Goal: Complete application form: Complete application form

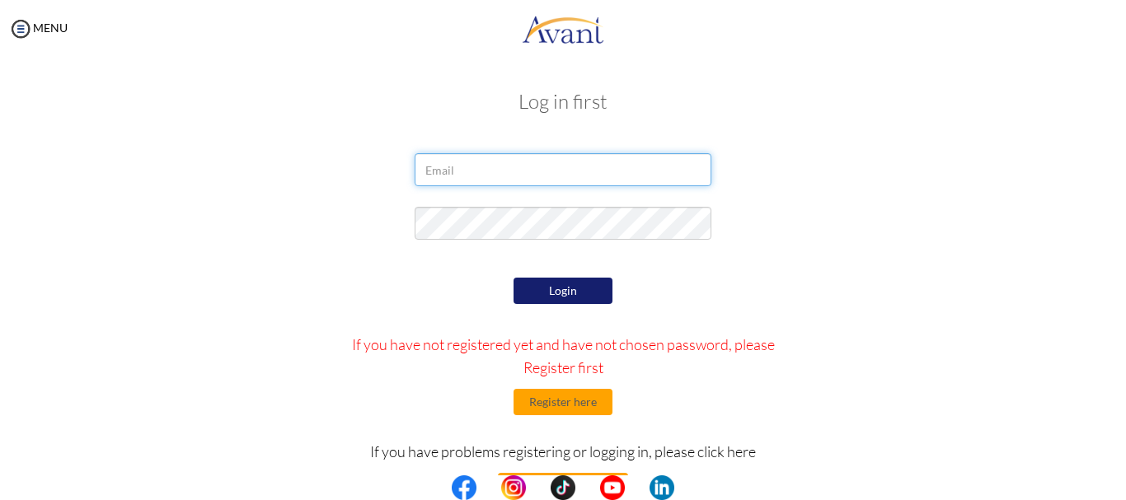
click at [619, 168] on input "email" at bounding box center [563, 169] width 297 height 33
type input "joanneobok@gmail.com"
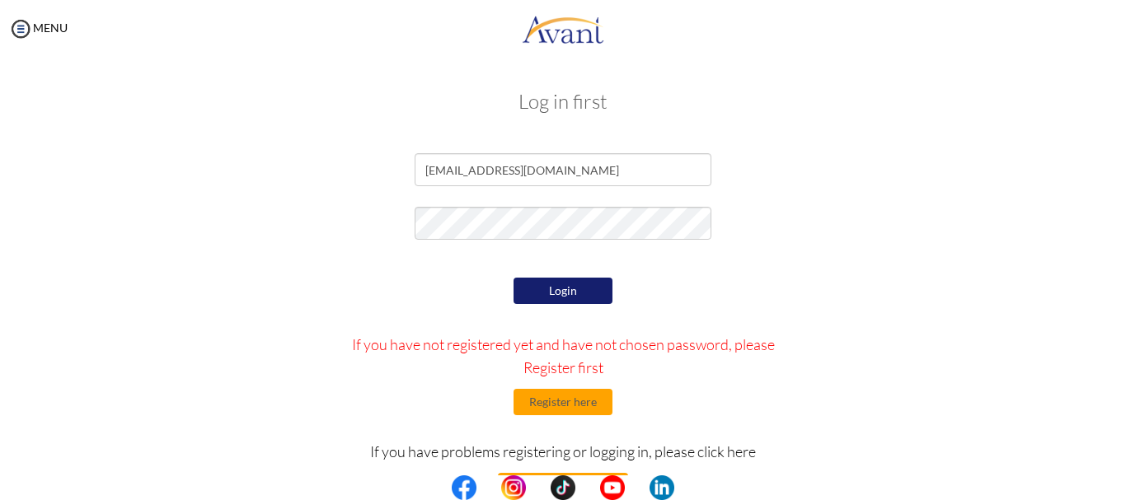
click at [584, 288] on button "Login" at bounding box center [562, 291] width 99 height 26
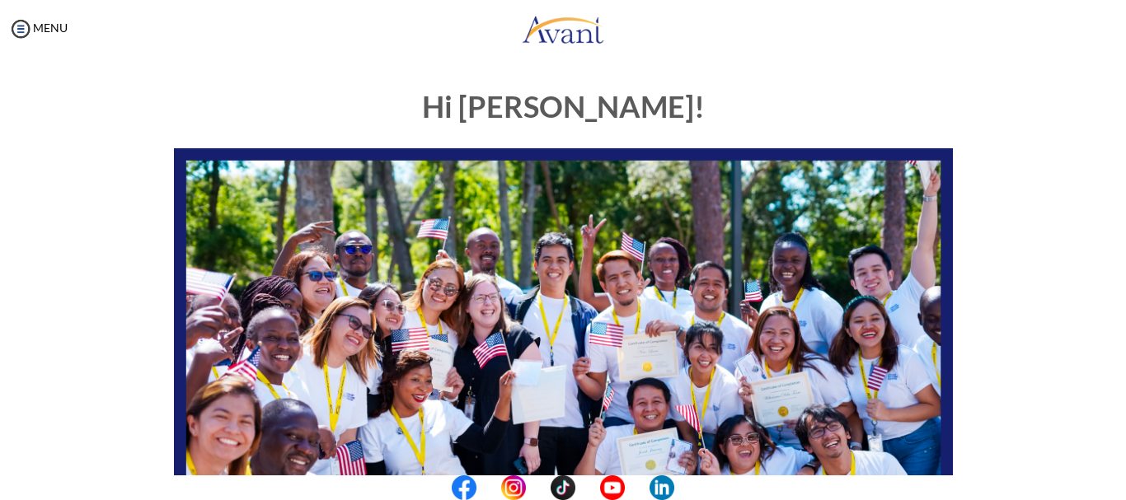
click at [584, 288] on img at bounding box center [563, 367] width 779 height 438
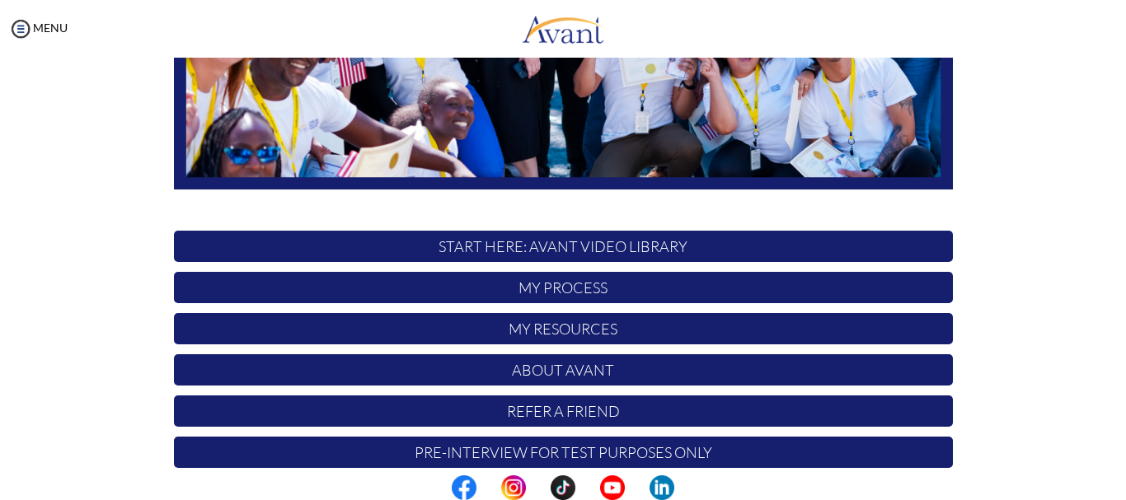
scroll to position [415, 0]
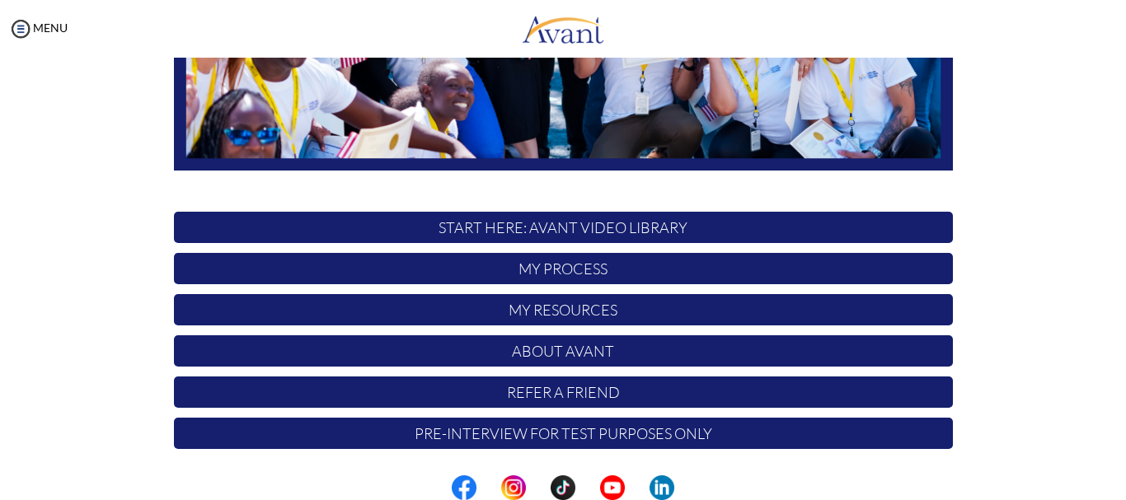
click at [785, 222] on p "START HERE: Avant Video Library" at bounding box center [563, 227] width 779 height 31
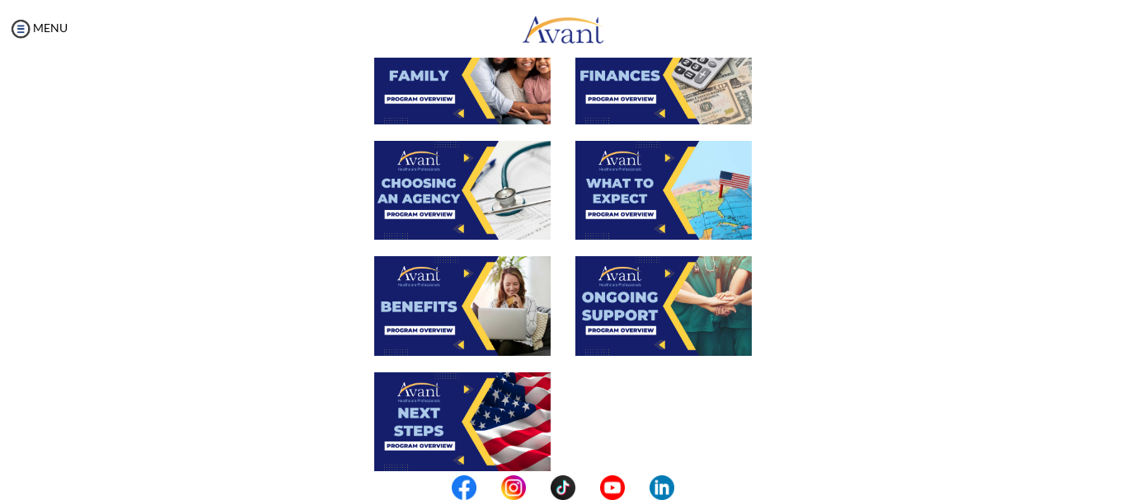
scroll to position [496, 0]
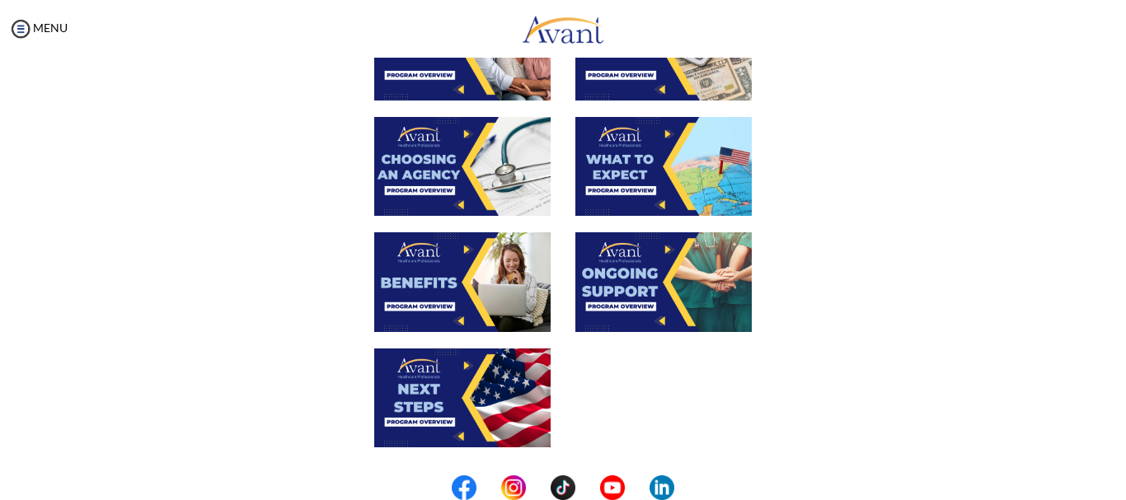
click at [602, 159] on img at bounding box center [663, 166] width 176 height 99
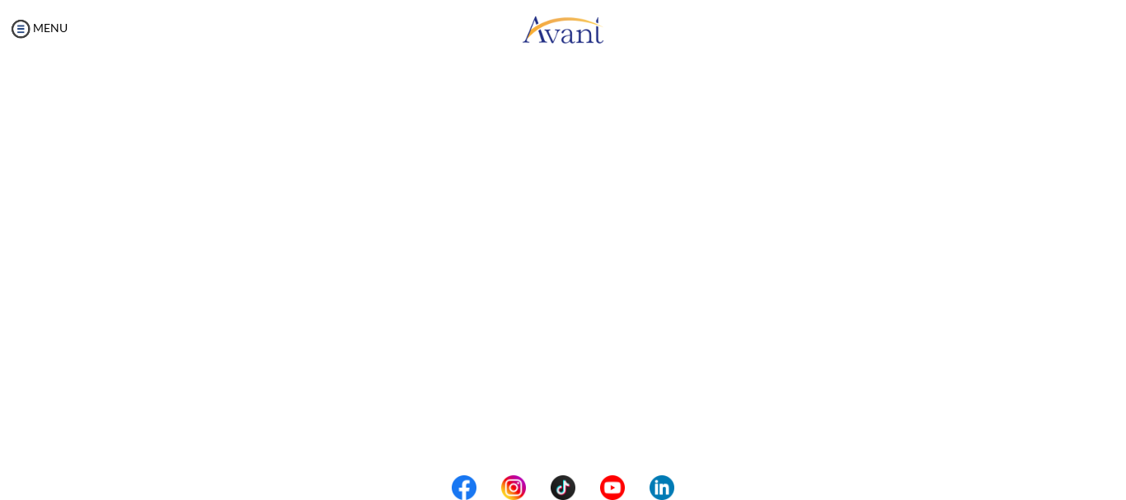
scroll to position [486, 0]
drag, startPoint x: 845, startPoint y: 384, endPoint x: 776, endPoint y: 396, distance: 69.5
click at [776, 396] on div "What to Expect Back to Avant Video Library" at bounding box center [563, 65] width 964 height 954
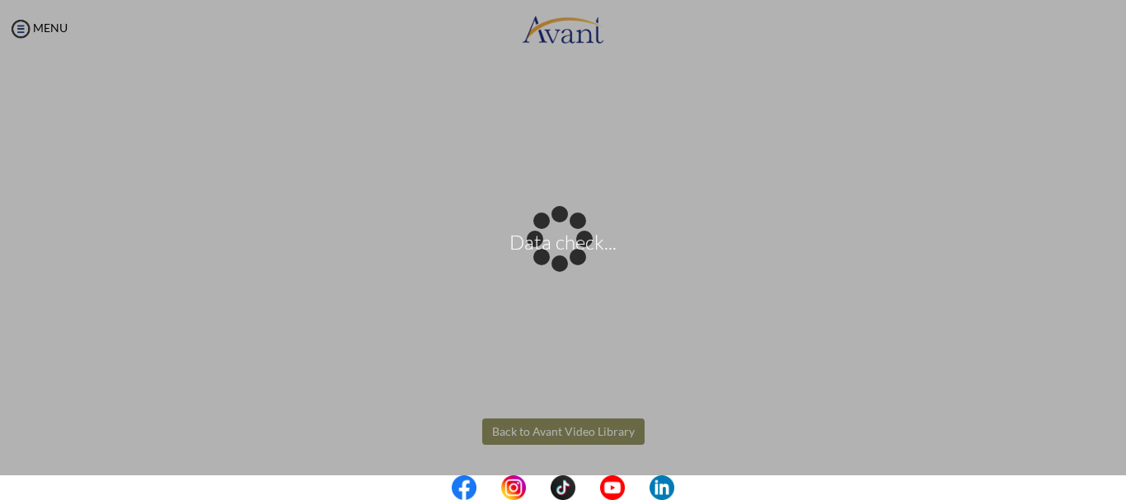
click at [574, 262] on div "Data check..." at bounding box center [562, 250] width 23 height 23
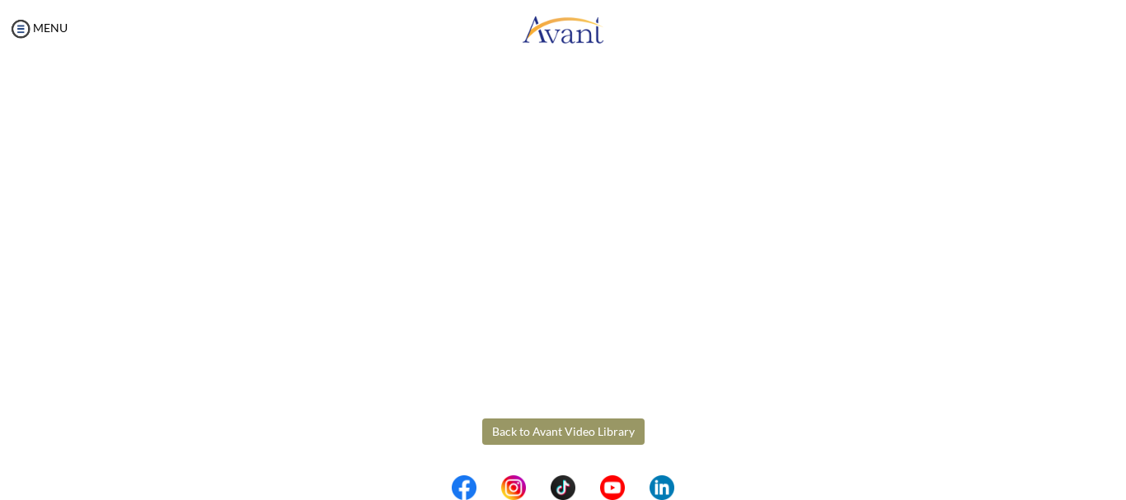
click at [615, 437] on button "Back to Avant Video Library" at bounding box center [563, 432] width 162 height 26
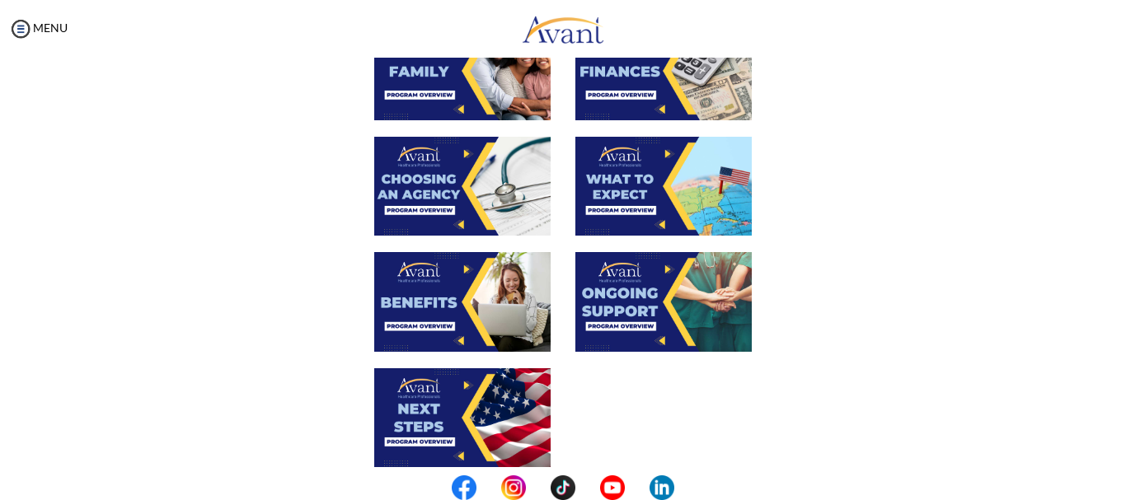
scroll to position [492, 0]
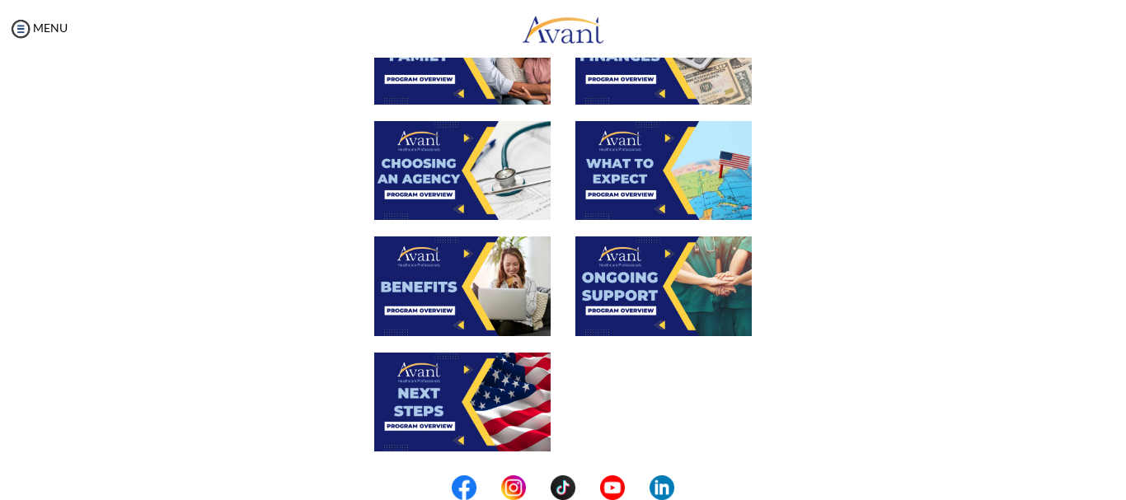
click at [498, 263] on img at bounding box center [462, 286] width 176 height 99
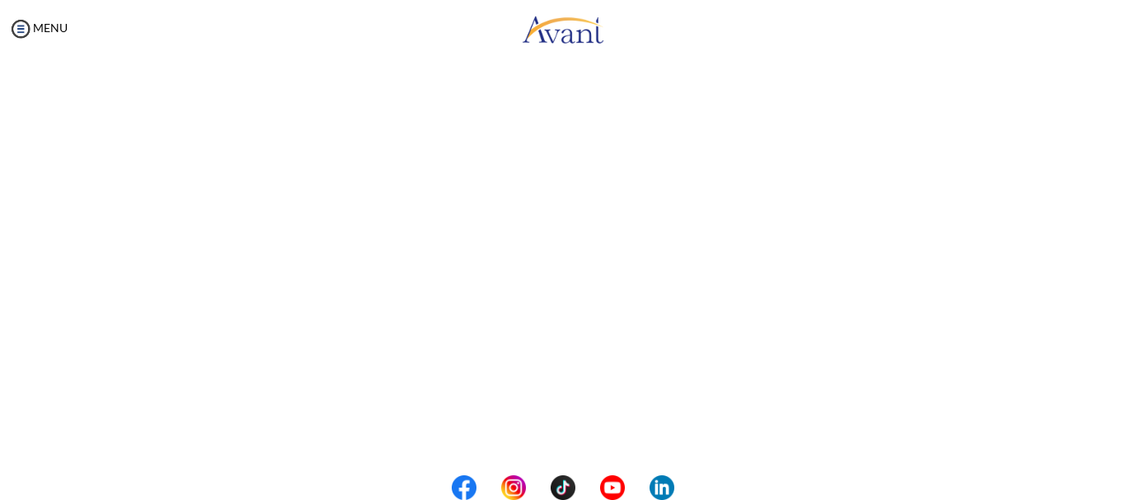
scroll to position [486, 0]
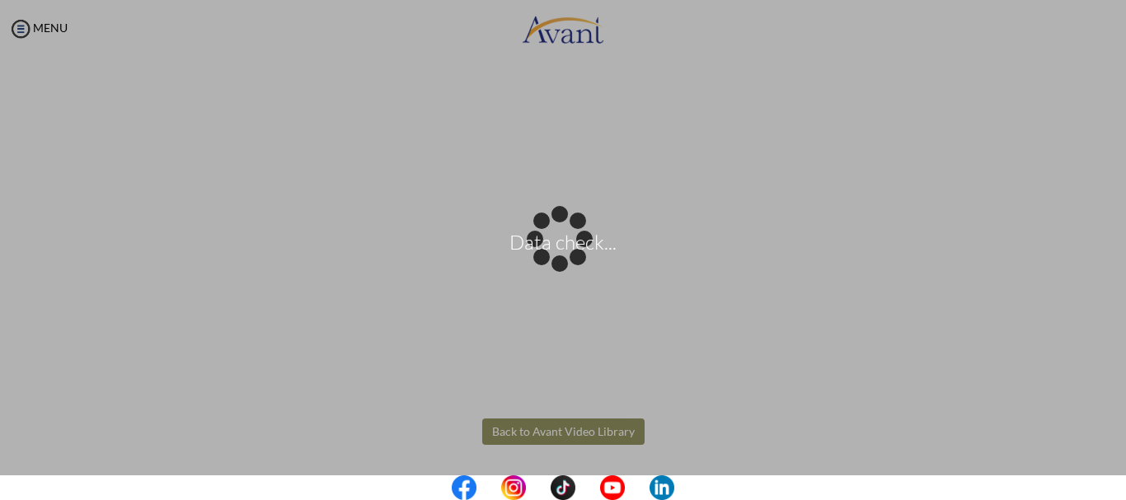
click at [605, 429] on body "Data check... Maintenance break. Please come back in 2 hours. MENU My Status Wh…" at bounding box center [563, 250] width 1126 height 500
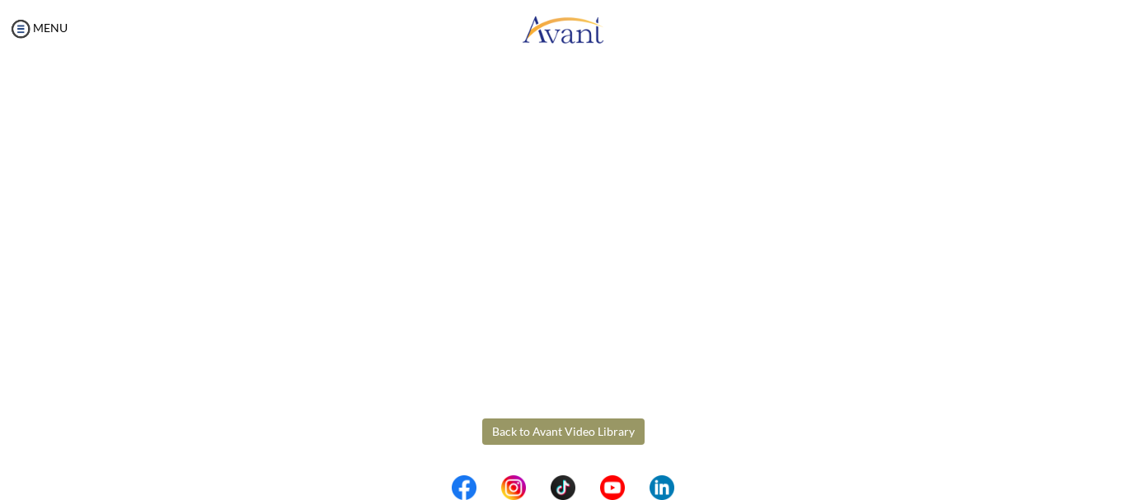
click at [605, 429] on button "Back to Avant Video Library" at bounding box center [563, 432] width 162 height 26
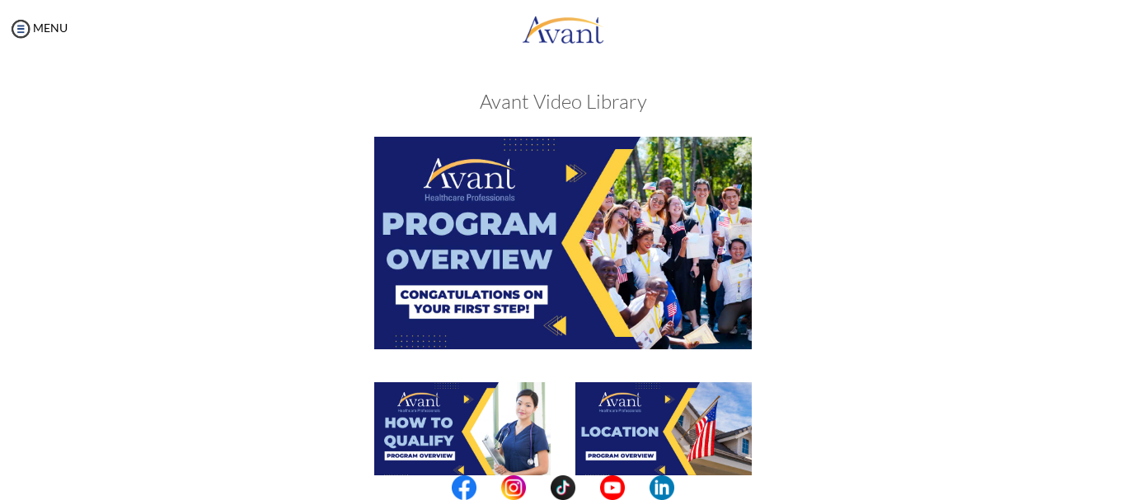
scroll to position [438, 0]
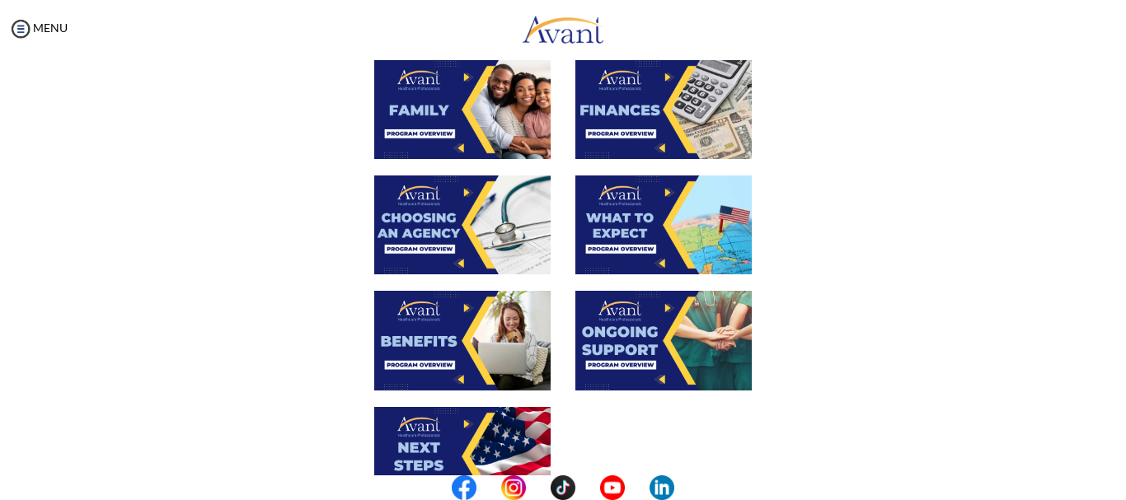
click at [714, 330] on img at bounding box center [663, 340] width 176 height 99
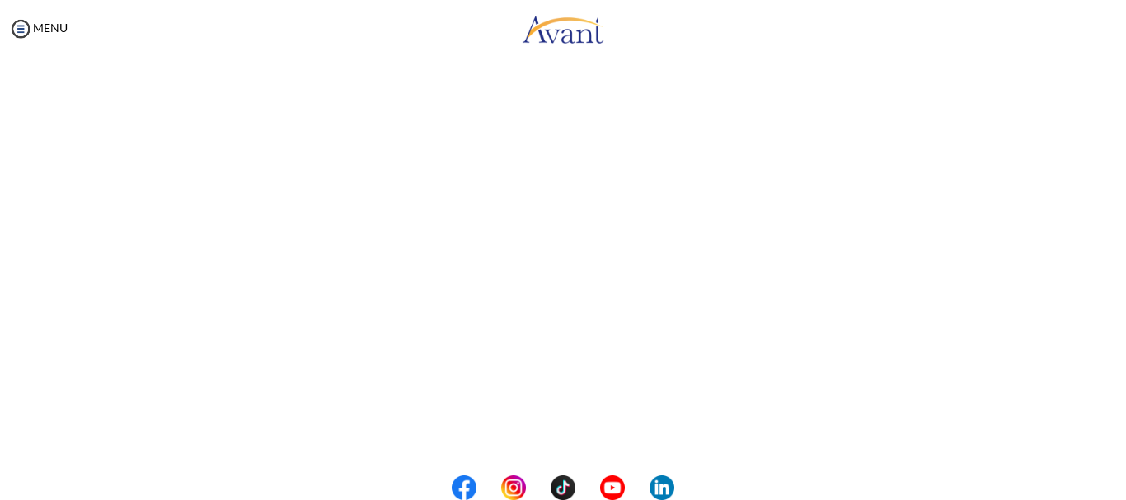
scroll to position [308, 0]
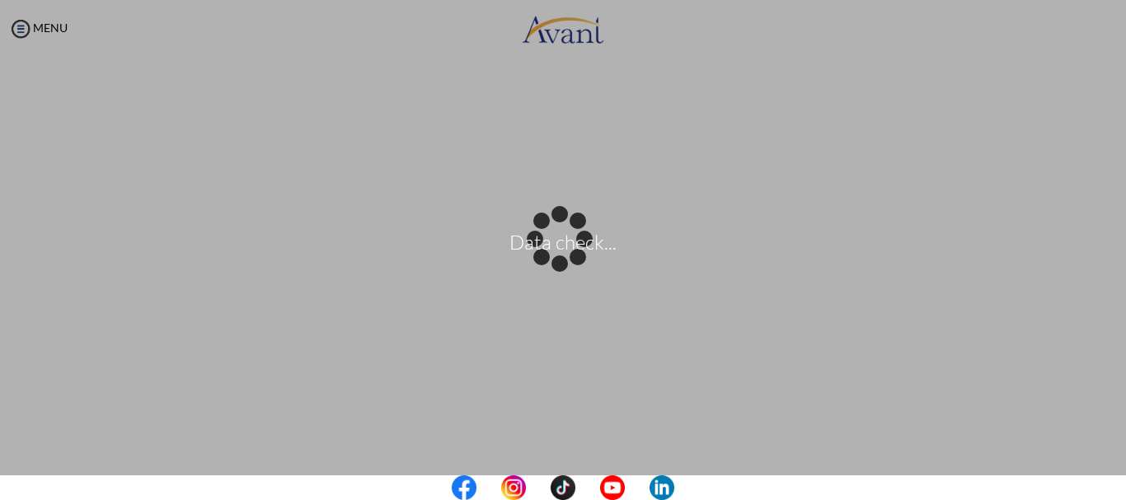
click at [1077, 350] on body "Data check... Maintenance break. Please come back in 2 hours. MENU My Status Wh…" at bounding box center [563, 250] width 1126 height 500
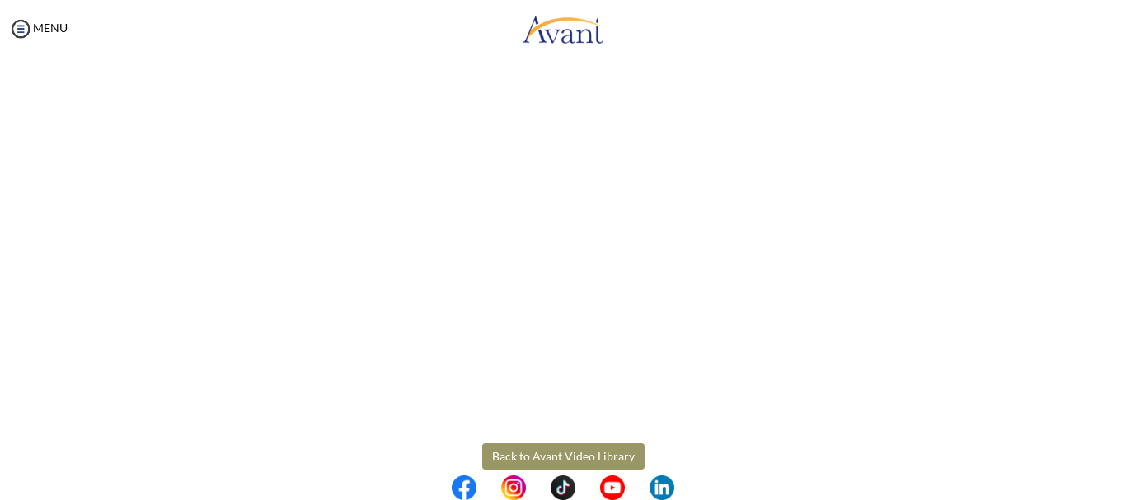
scroll to position [486, 0]
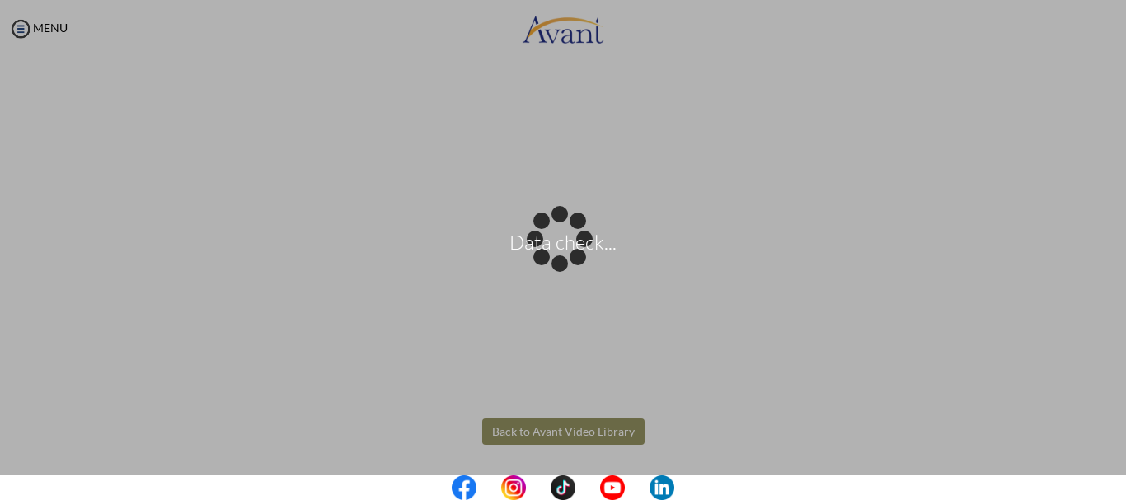
click at [589, 434] on body "Data check... Maintenance break. Please come back in 2 hours. MENU My Status Wh…" at bounding box center [563, 250] width 1126 height 500
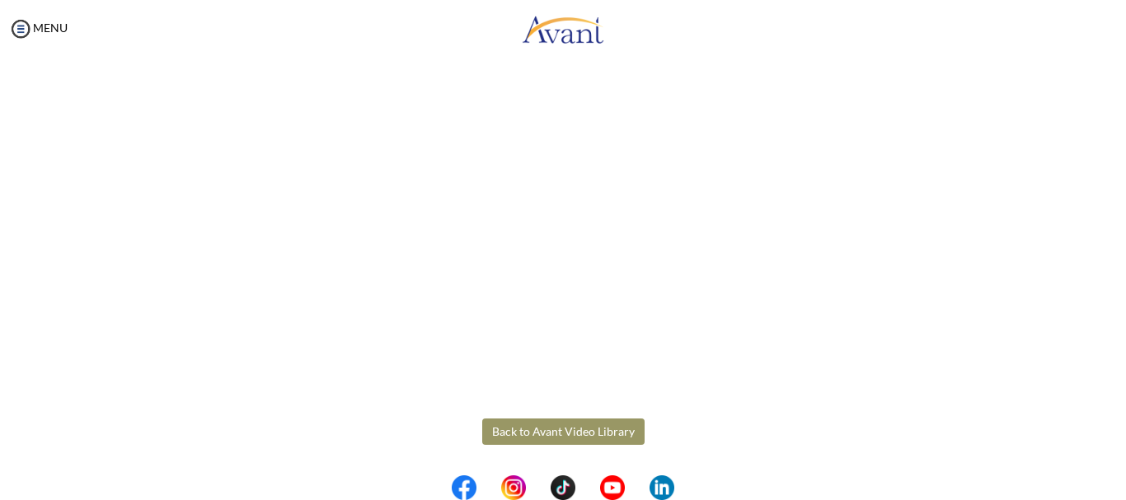
click at [589, 434] on button "Back to Avant Video Library" at bounding box center [563, 432] width 162 height 26
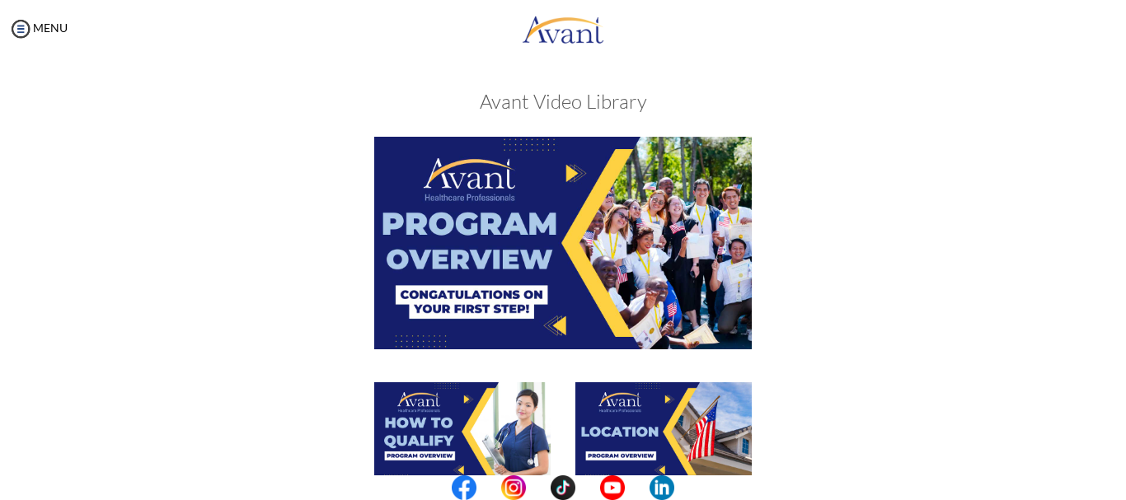
scroll to position [438, 0]
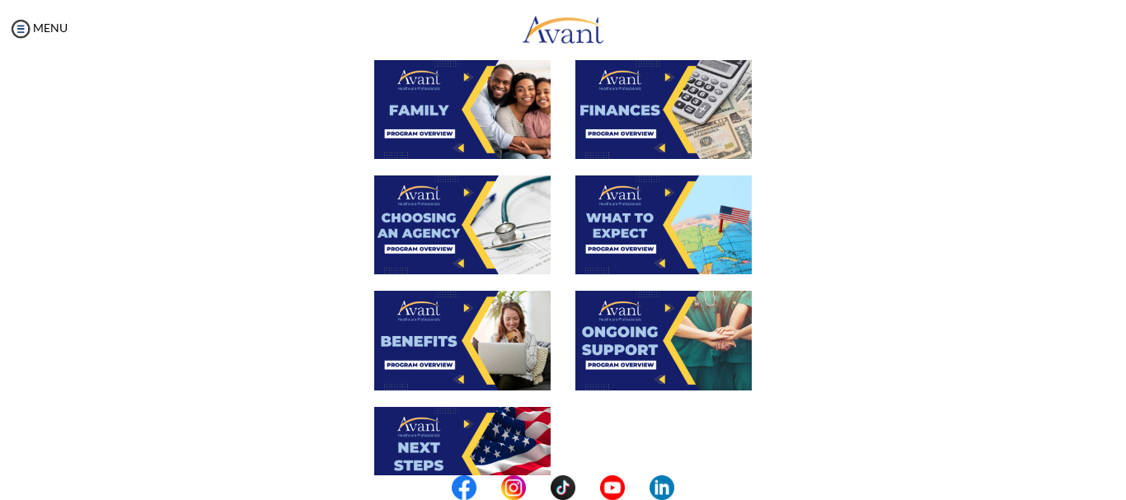
click at [691, 345] on img at bounding box center [663, 340] width 176 height 99
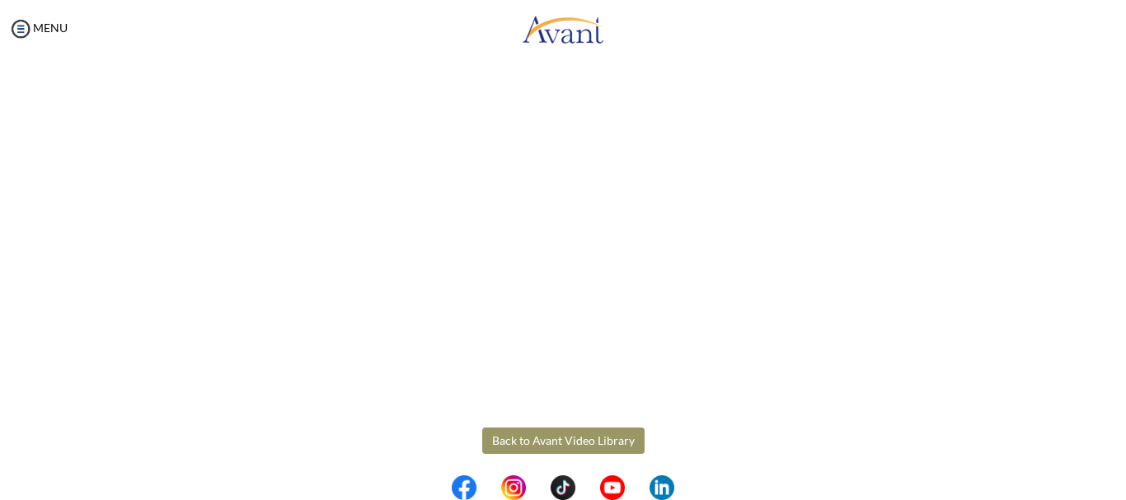
scroll to position [486, 0]
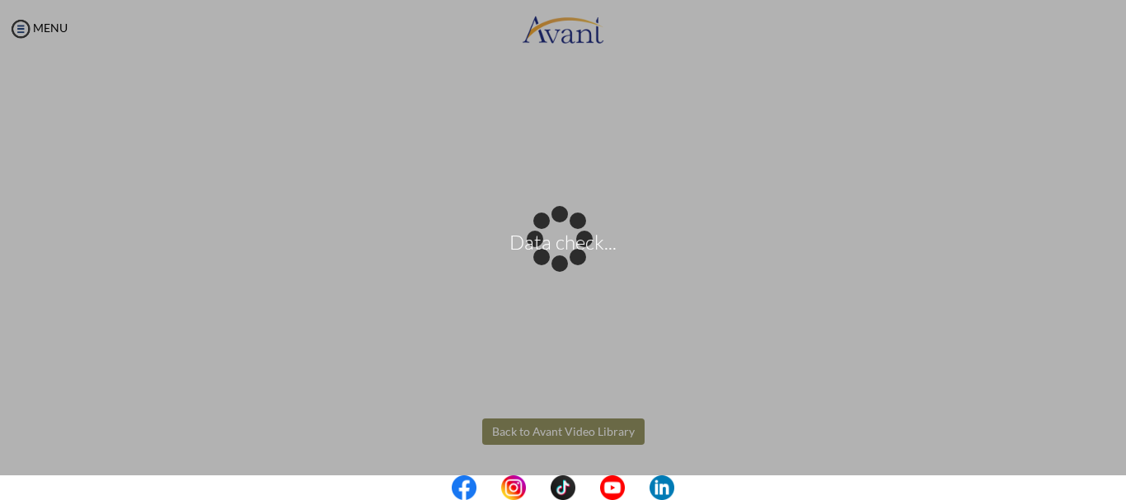
click at [571, 426] on body "Data check... Maintenance break. Please come back in 2 hours. MENU My Status Wh…" at bounding box center [563, 250] width 1126 height 500
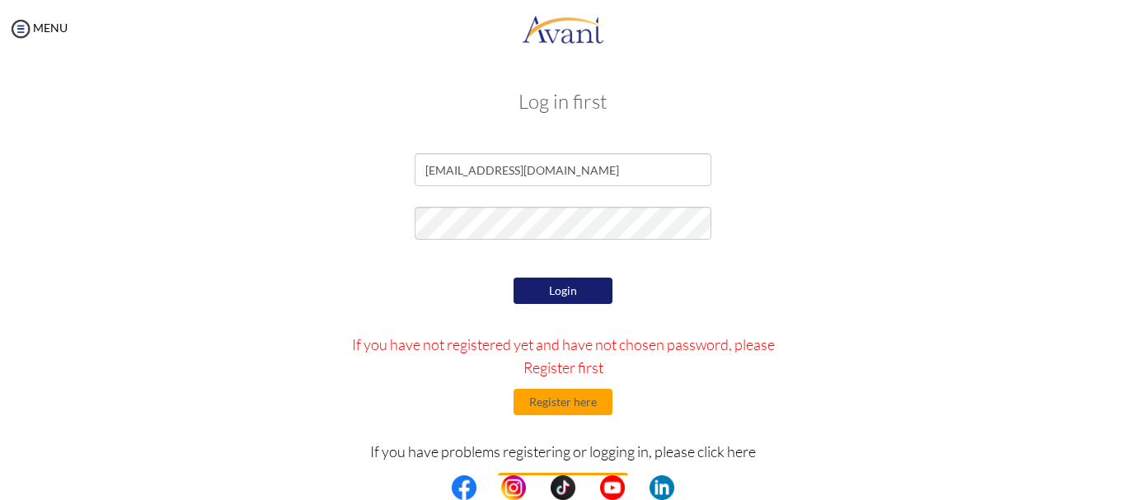
click at [557, 289] on button "Login" at bounding box center [562, 291] width 99 height 26
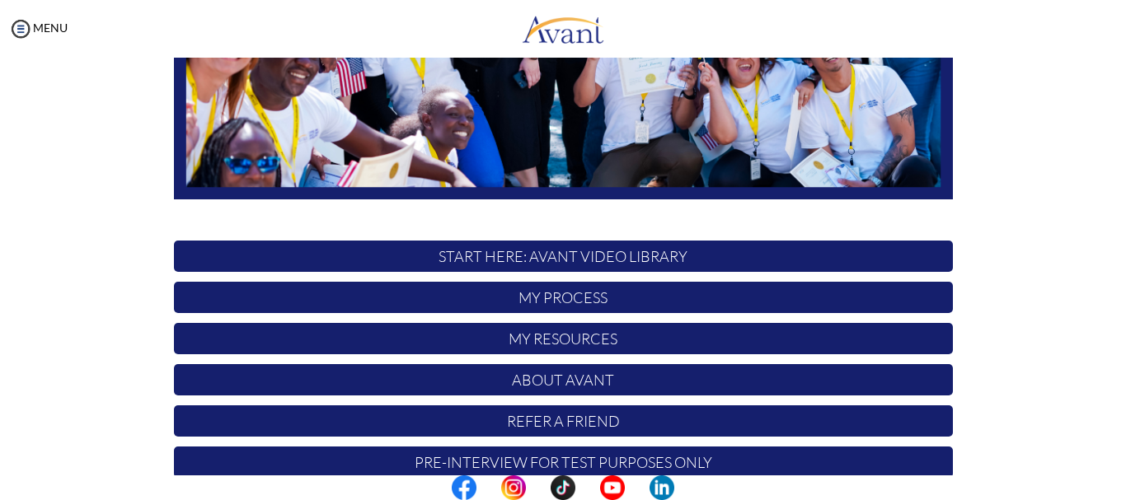
scroll to position [395, 0]
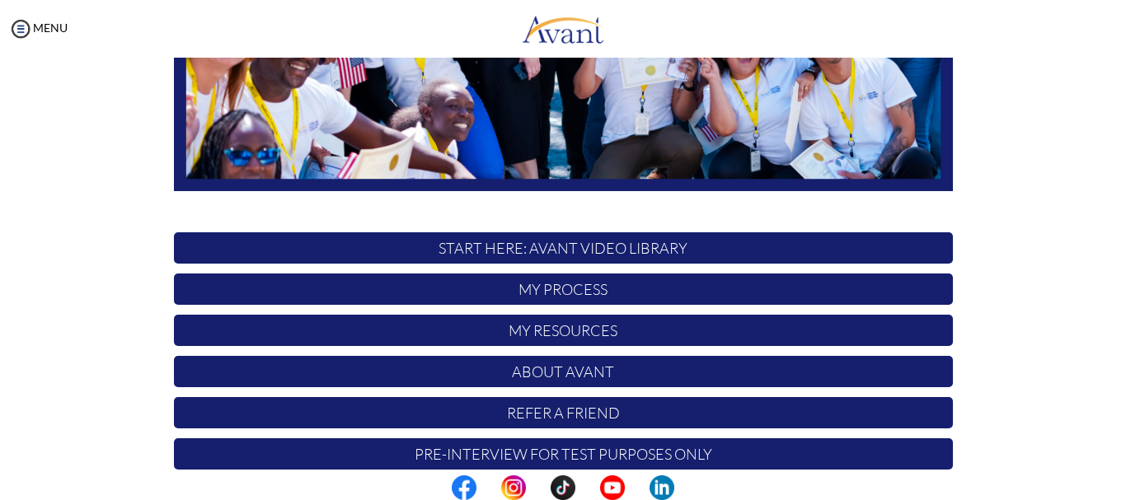
click at [804, 246] on p "START HERE: Avant Video Library" at bounding box center [563, 247] width 779 height 31
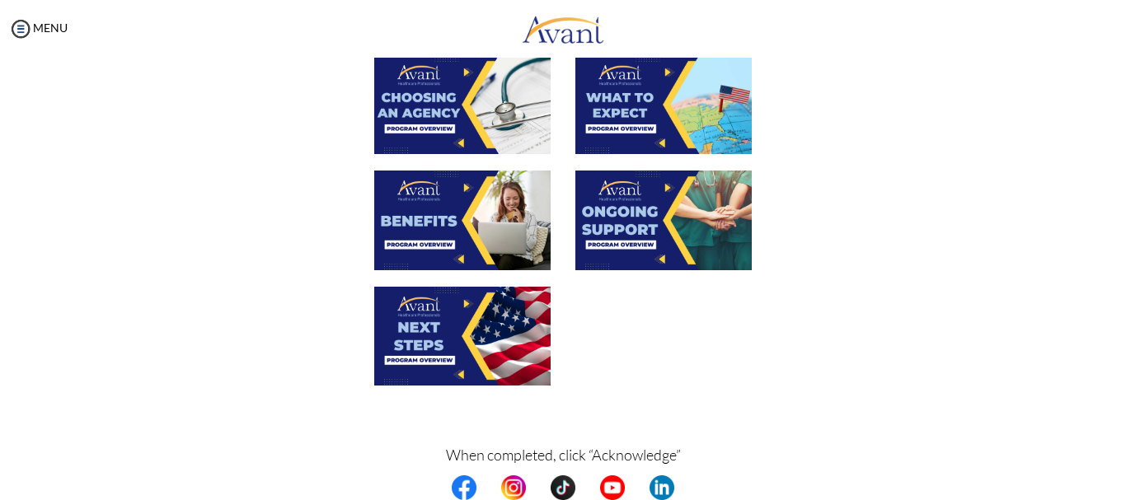
scroll to position [633, 0]
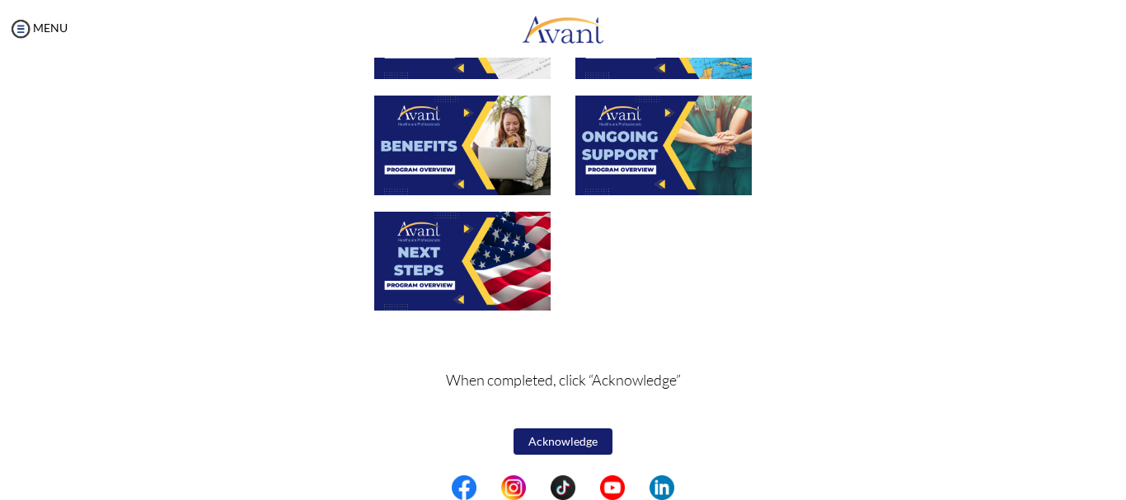
click at [519, 288] on img at bounding box center [462, 261] width 176 height 99
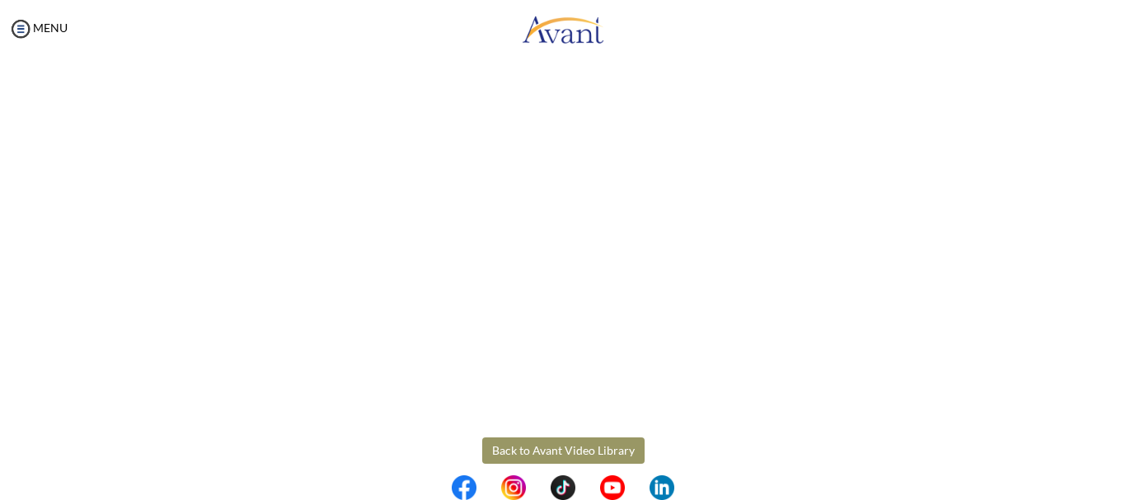
scroll to position [486, 0]
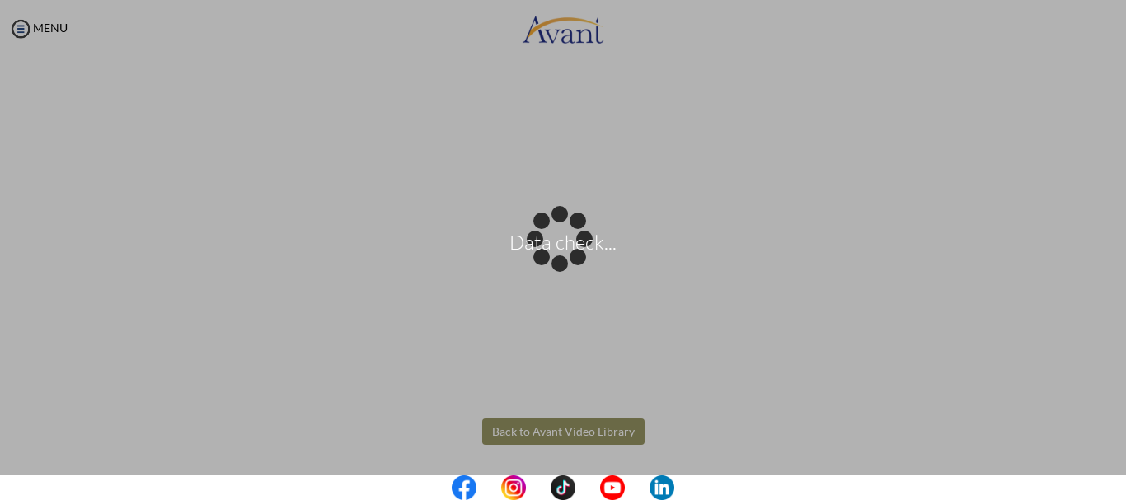
click at [570, 433] on body "Data check... Maintenance break. Please come back in 2 hours. MENU My Status Wh…" at bounding box center [563, 250] width 1126 height 500
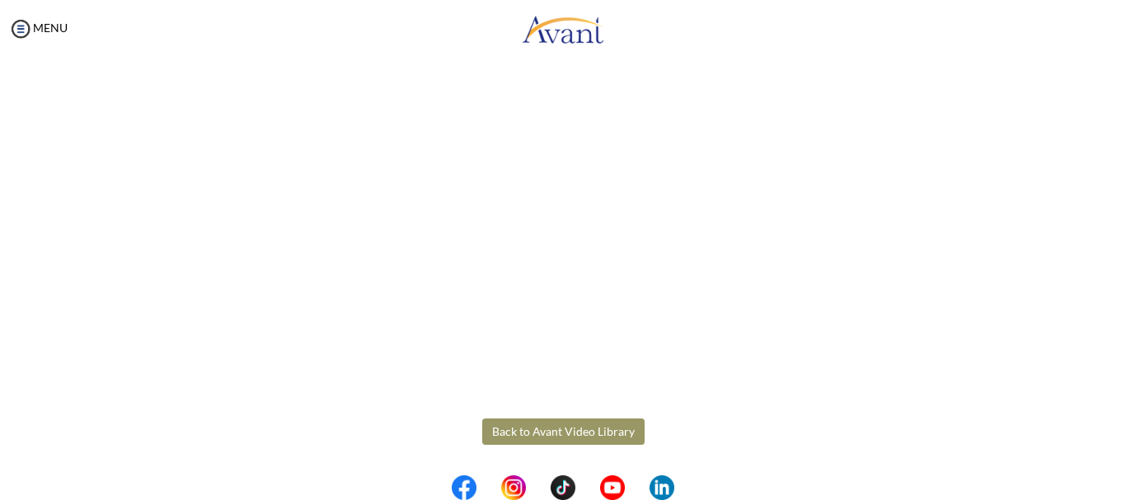
click at [576, 420] on button "Back to Avant Video Library" at bounding box center [563, 432] width 162 height 26
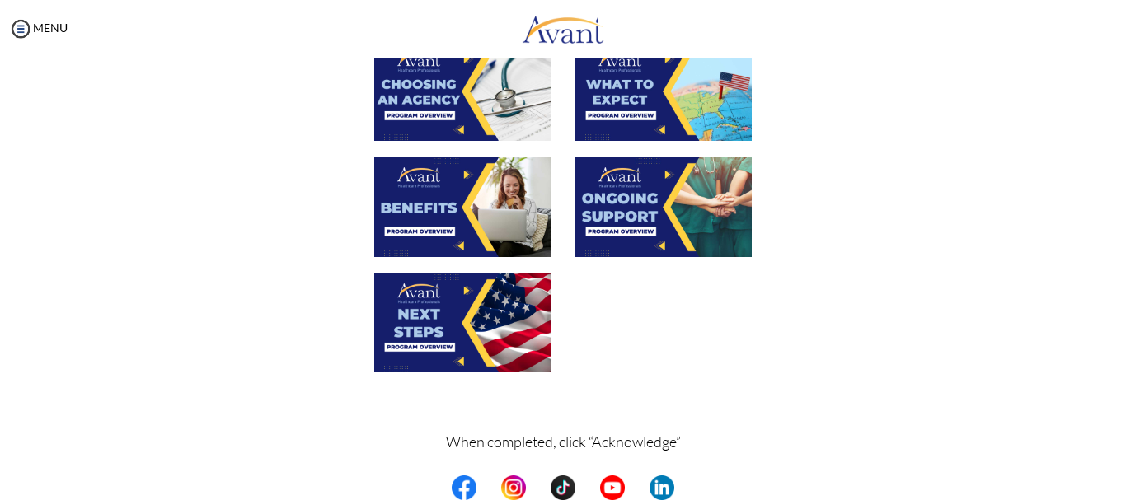
scroll to position [633, 0]
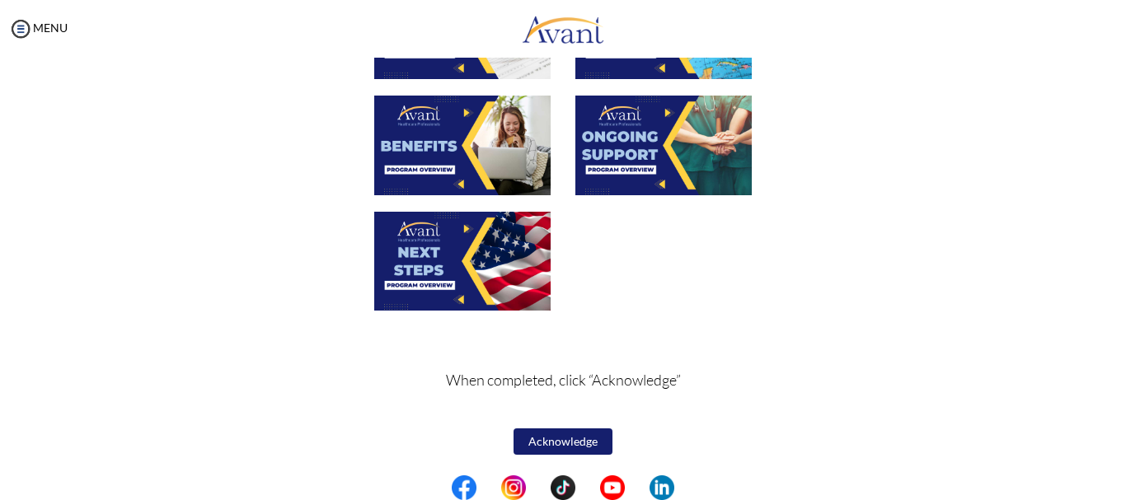
click at [587, 447] on button "Acknowledge" at bounding box center [562, 442] width 99 height 26
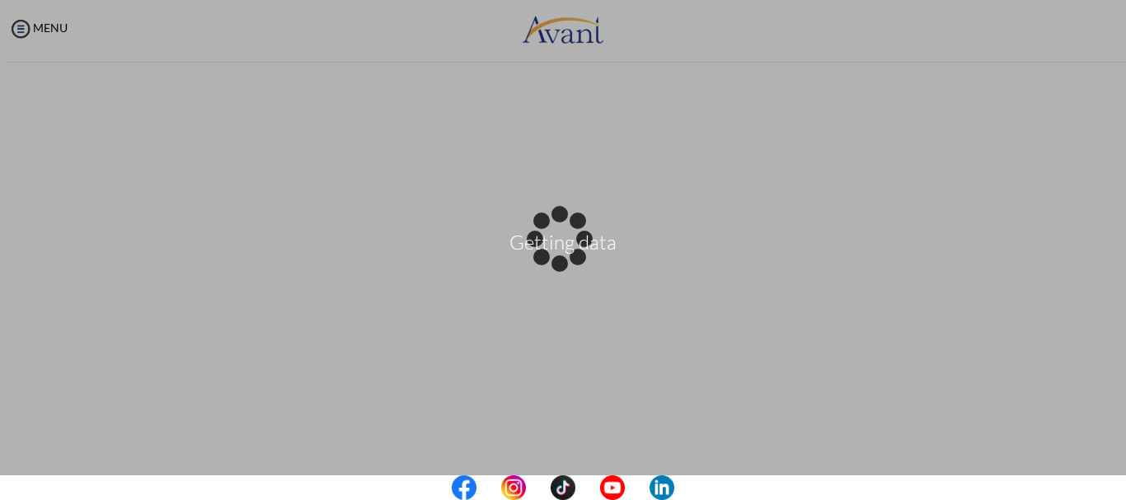
scroll to position [635, 0]
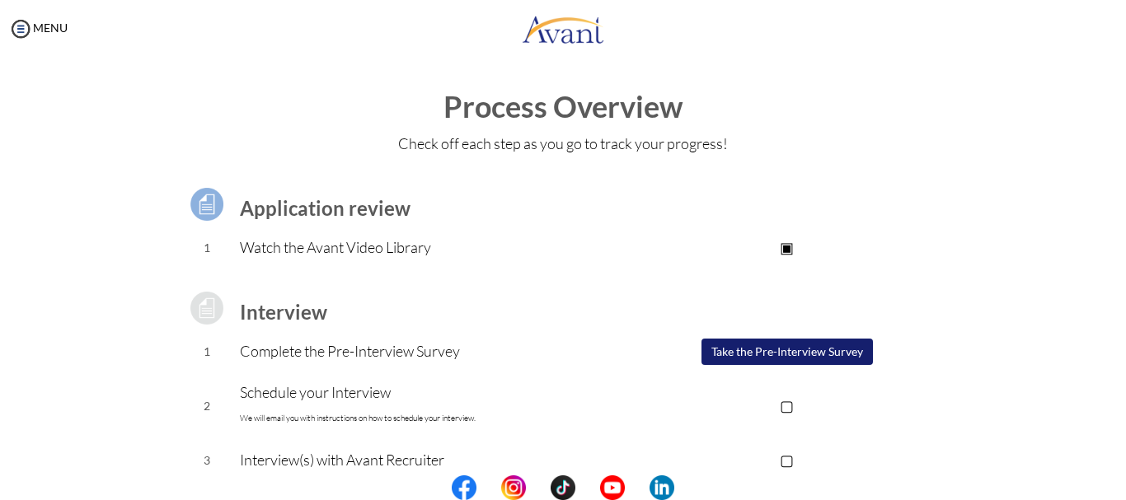
click at [587, 447] on td "Interview(s) with Avant Recruiter" at bounding box center [431, 460] width 382 height 41
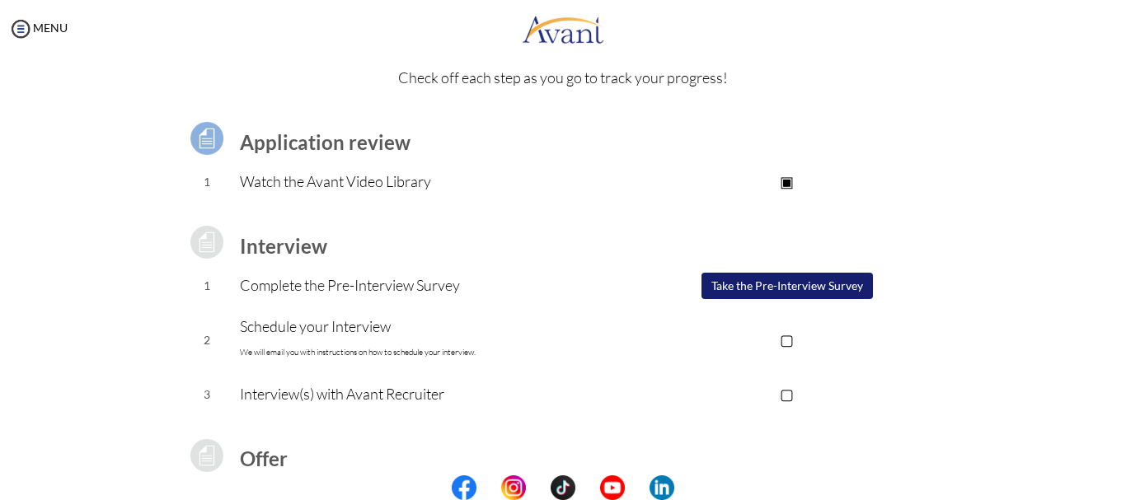
scroll to position [0, 0]
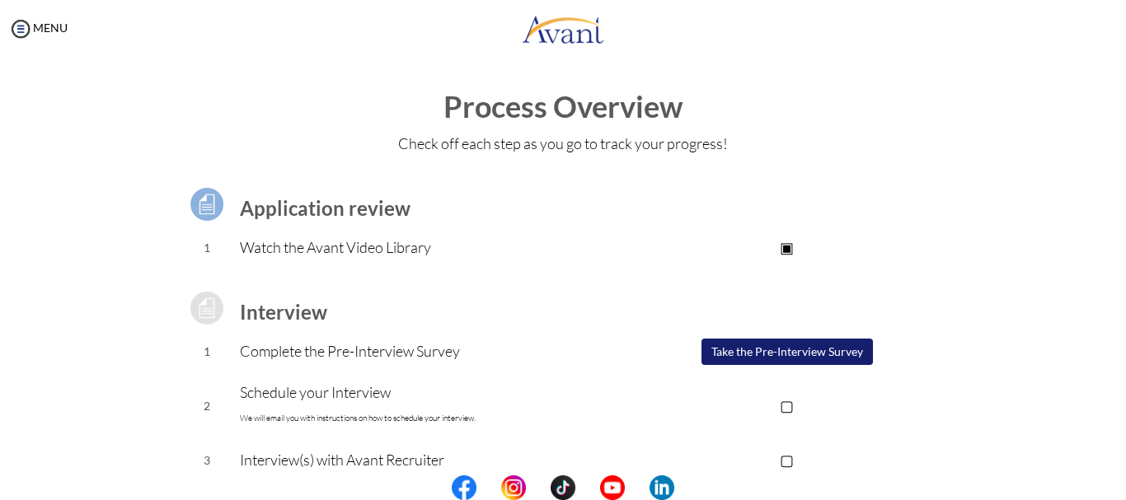
click at [859, 354] on button "Take the Pre-Interview Survey" at bounding box center [786, 352] width 171 height 26
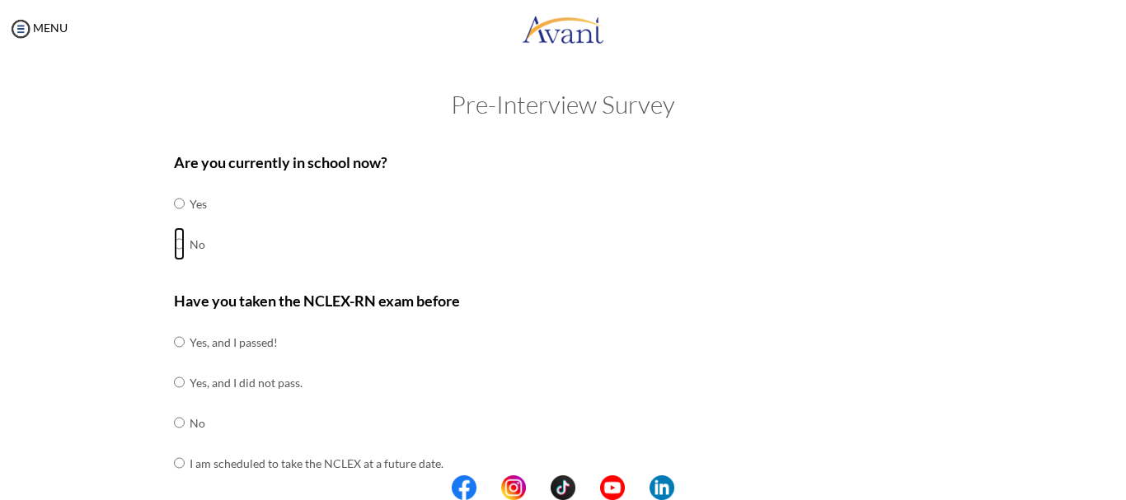
click at [174, 244] on input "radio" at bounding box center [179, 243] width 11 height 33
radio input "true"
click at [174, 425] on input "radio" at bounding box center [179, 422] width 11 height 33
radio input "true"
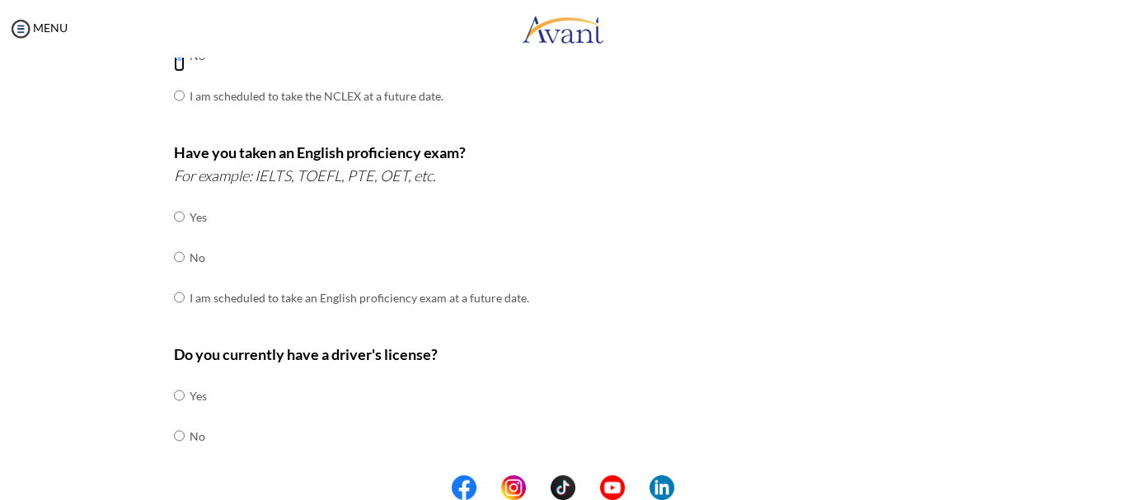
scroll to position [372, 0]
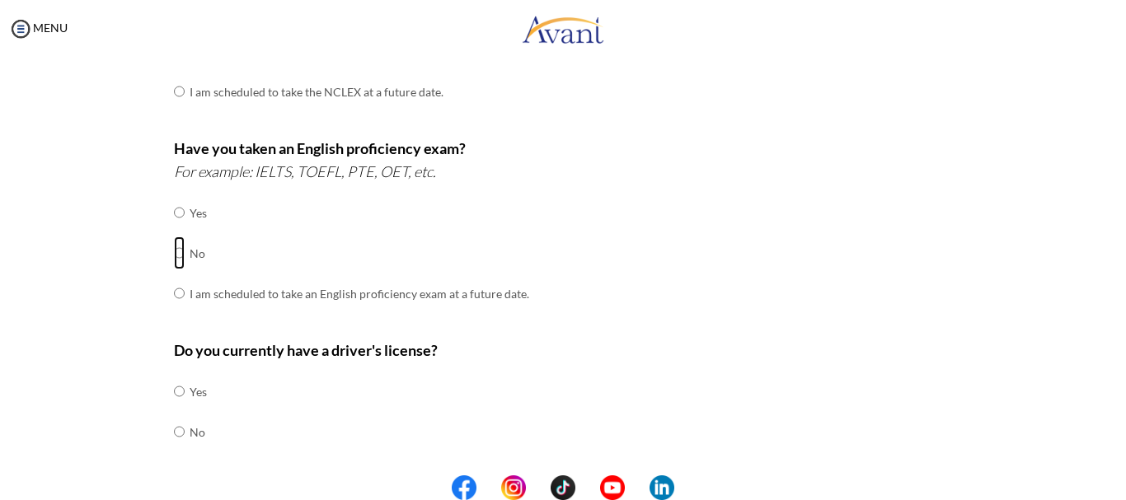
click at [174, 250] on input "radio" at bounding box center [179, 253] width 11 height 33
radio input "true"
click at [175, 435] on input "radio" at bounding box center [179, 431] width 11 height 33
radio input "true"
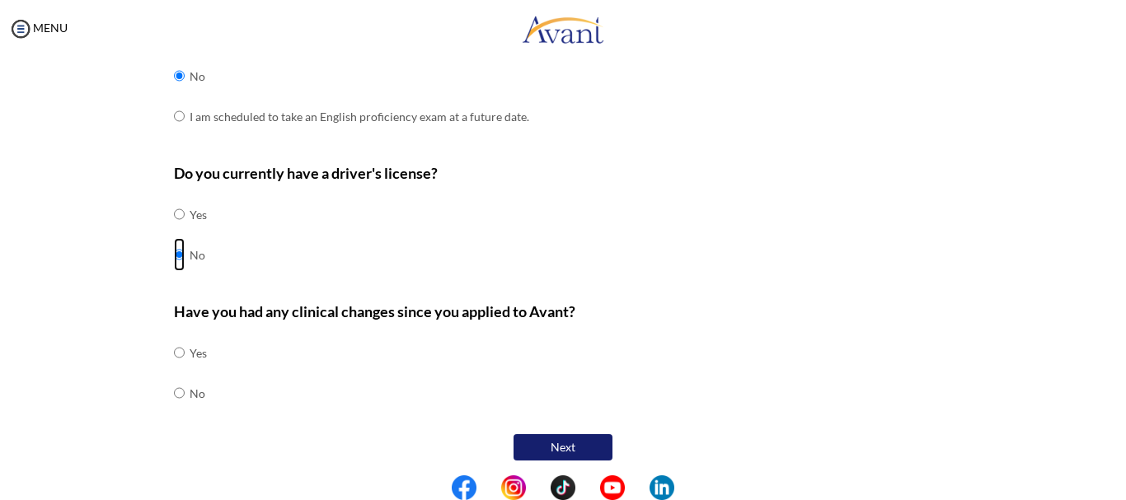
scroll to position [555, 0]
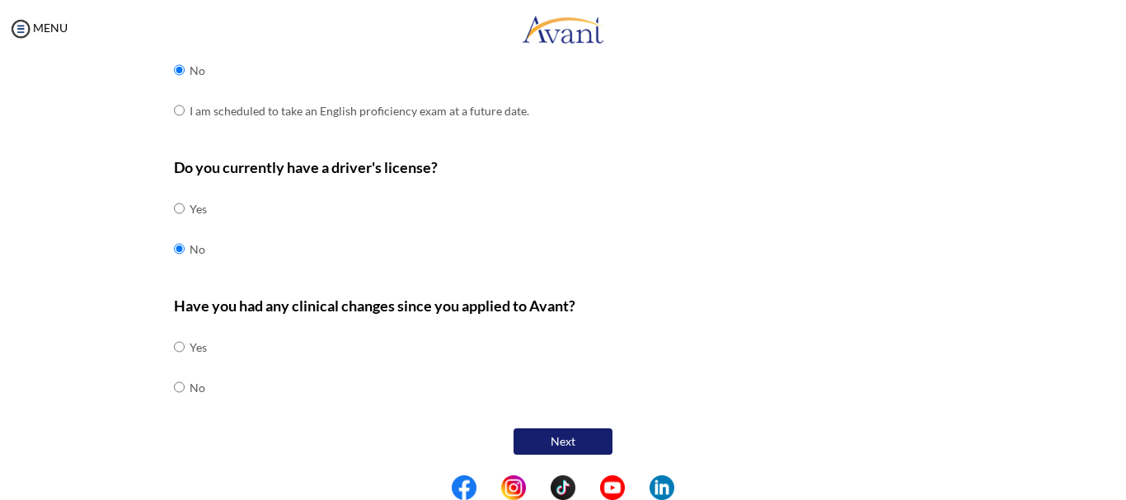
click at [190, 388] on td "No" at bounding box center [198, 388] width 17 height 40
click at [174, 384] on input "radio" at bounding box center [179, 387] width 11 height 33
radio input "true"
click at [568, 445] on button "Next" at bounding box center [562, 442] width 99 height 26
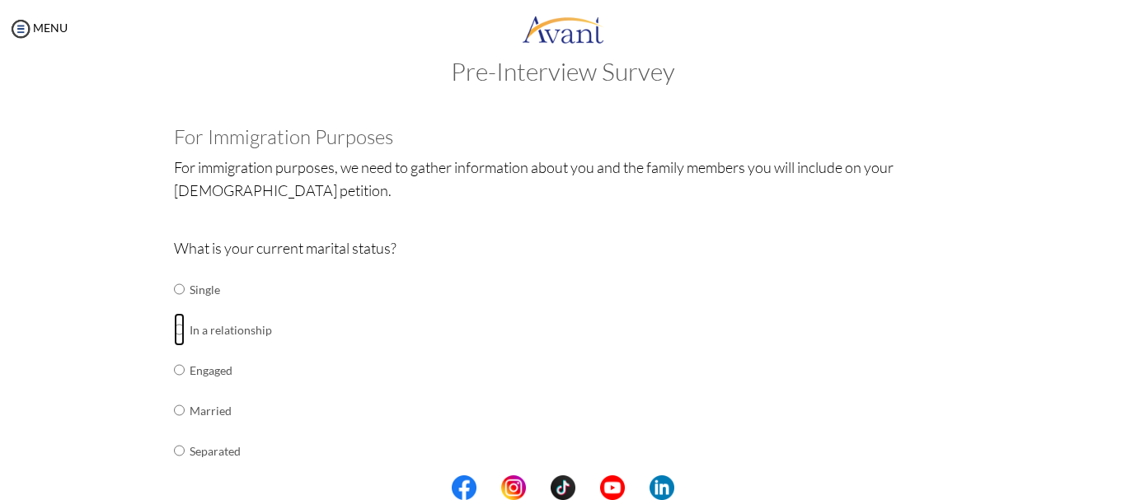
click at [174, 330] on input "radio" at bounding box center [179, 329] width 11 height 33
radio input "true"
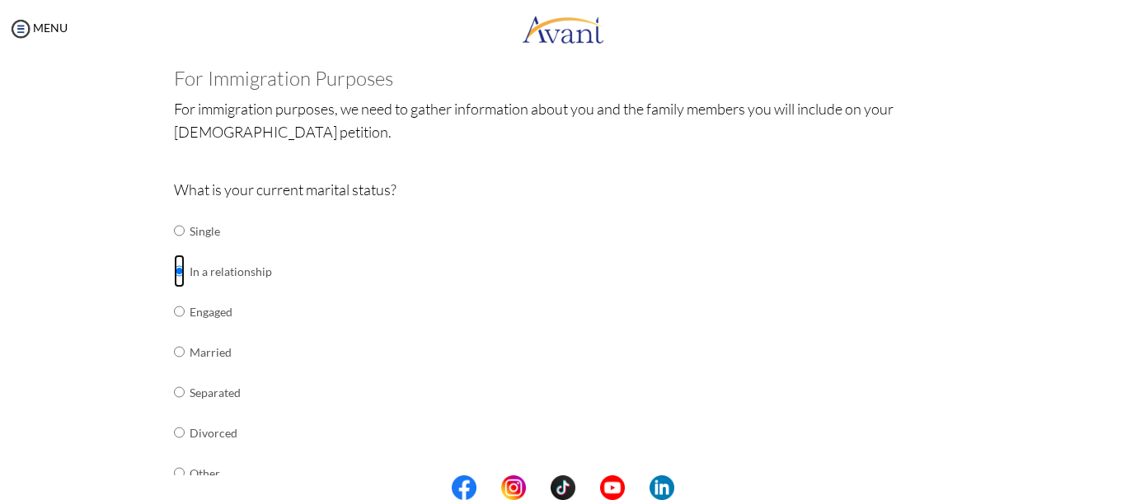
scroll to position [101, 0]
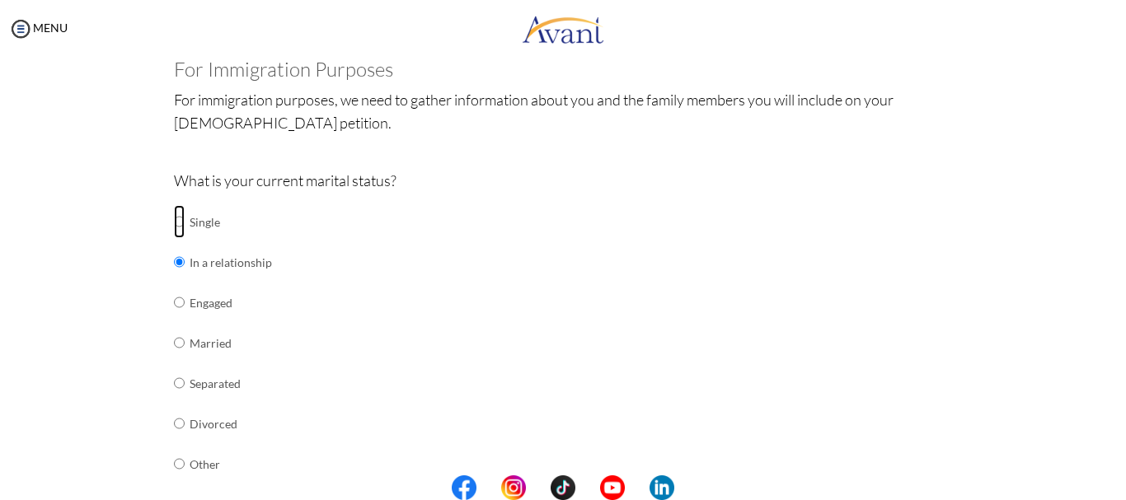
click at [177, 219] on input "radio" at bounding box center [179, 221] width 11 height 33
radio input "true"
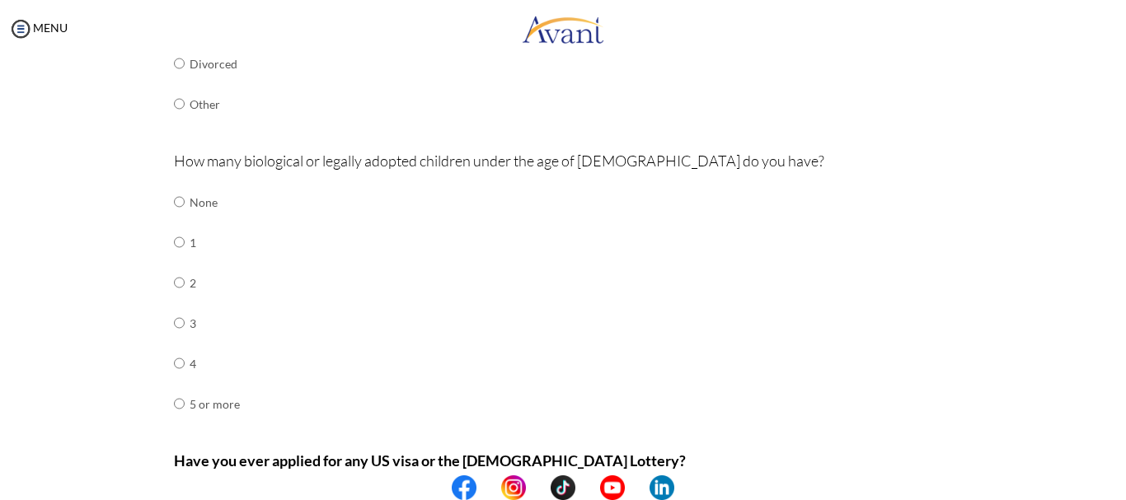
scroll to position [464, 0]
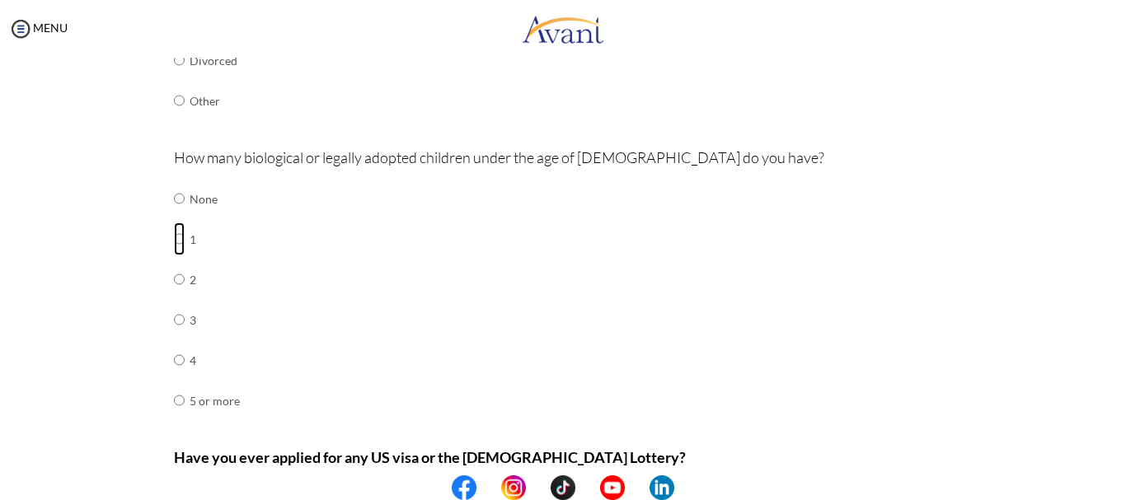
click at [174, 241] on input "radio" at bounding box center [179, 239] width 11 height 33
radio input "true"
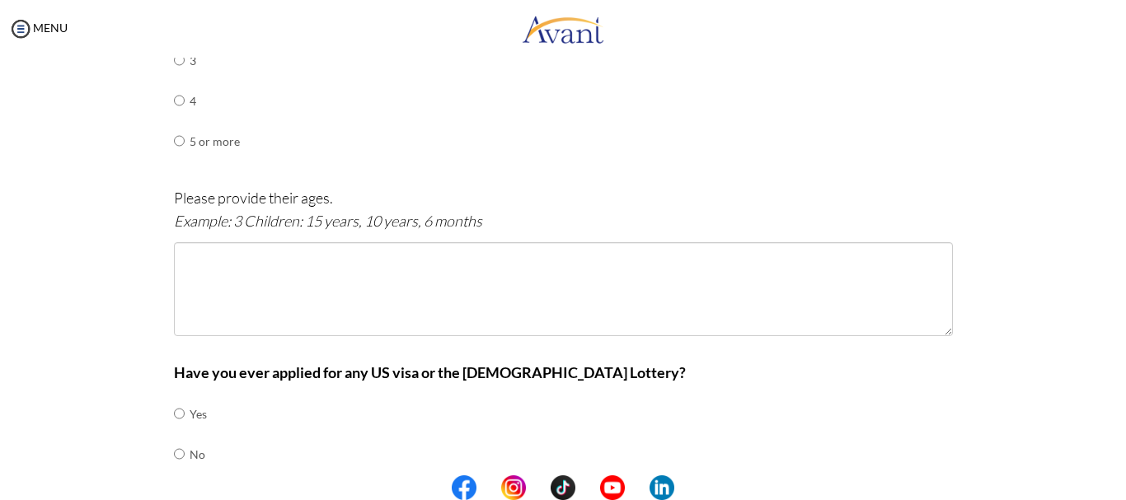
scroll to position [729, 0]
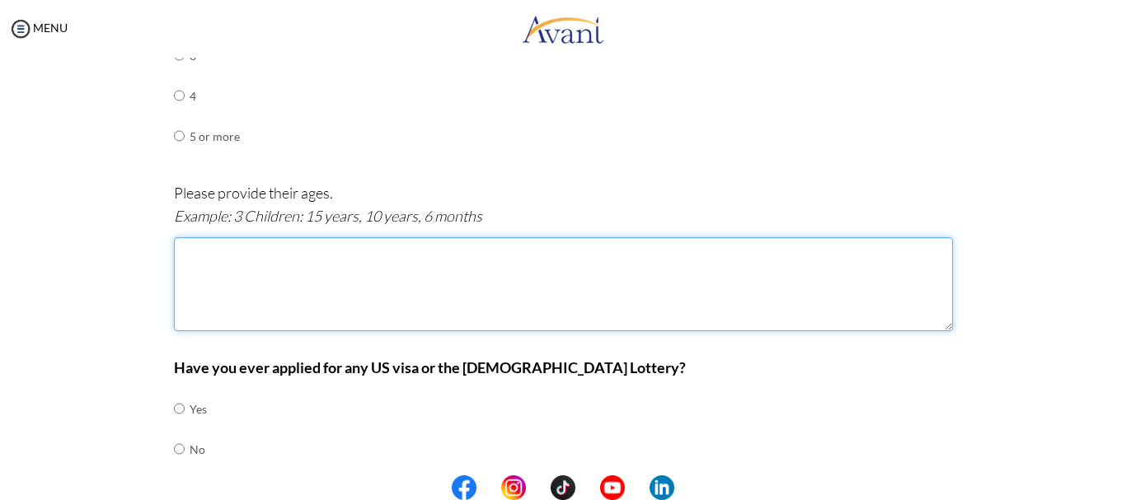
click at [659, 303] on textarea at bounding box center [563, 284] width 779 height 94
type textarea "9"
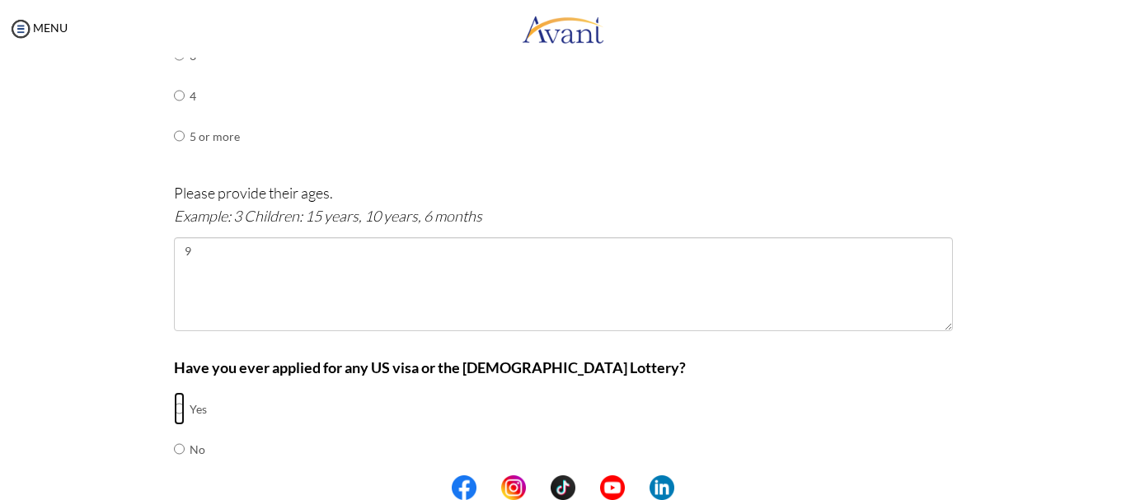
click at [175, 410] on input "radio" at bounding box center [179, 408] width 11 height 33
radio input "true"
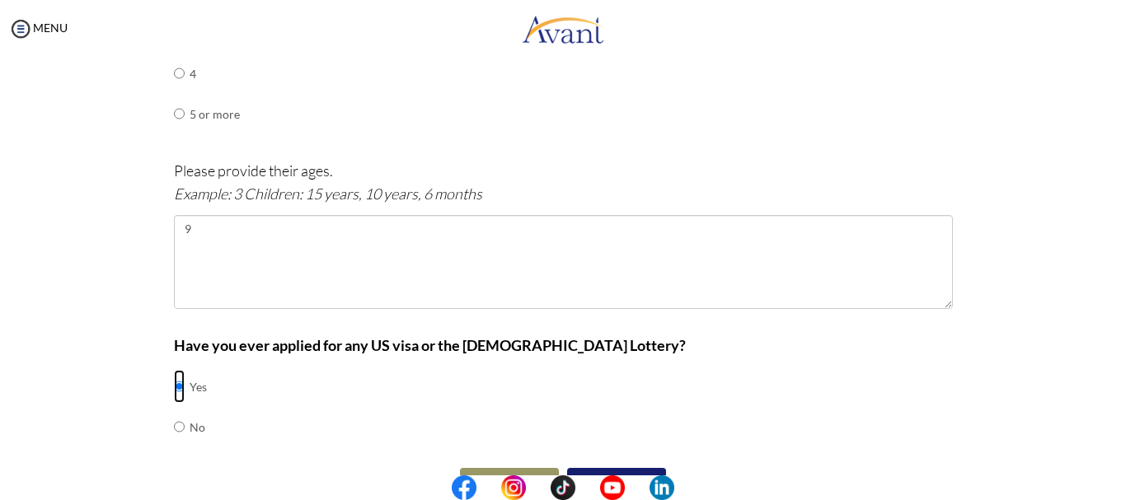
scroll to position [790, 0]
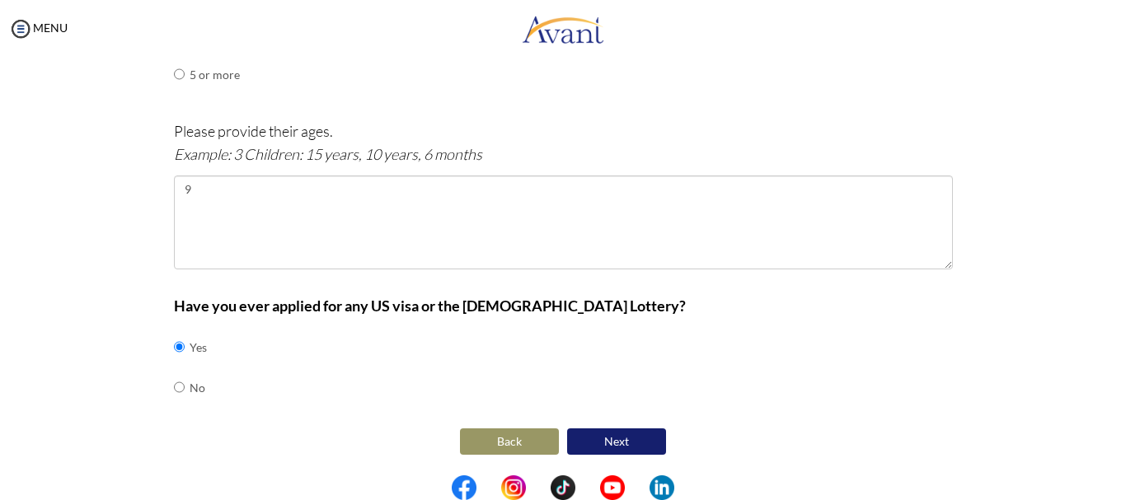
click at [654, 441] on button "Next" at bounding box center [616, 442] width 99 height 26
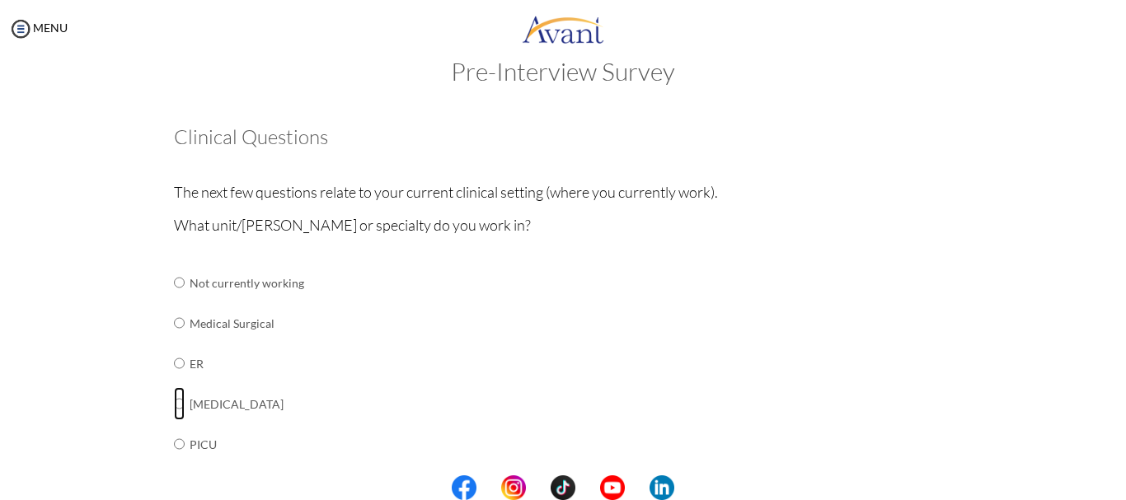
click at [174, 405] on input "radio" at bounding box center [179, 403] width 11 height 33
radio input "true"
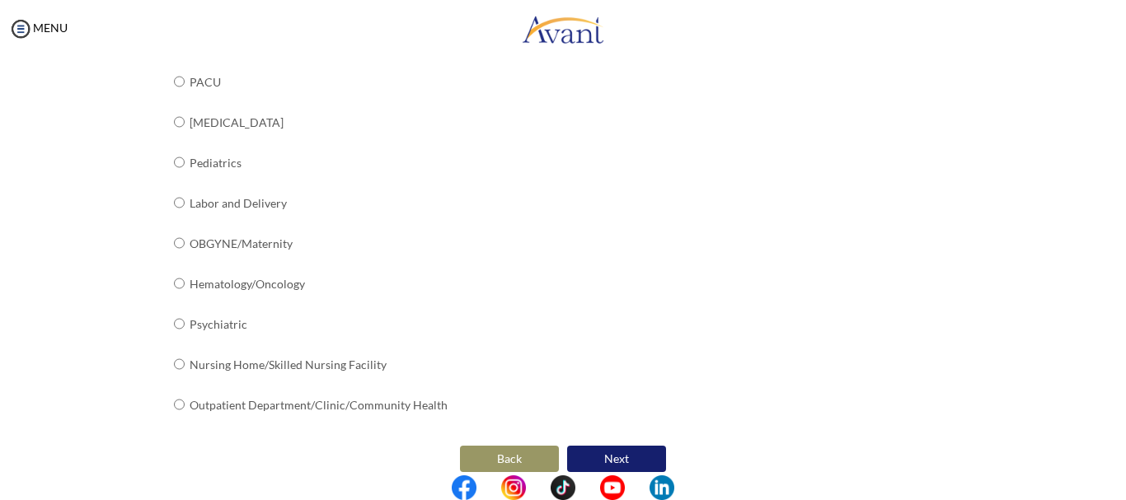
scroll to position [691, 0]
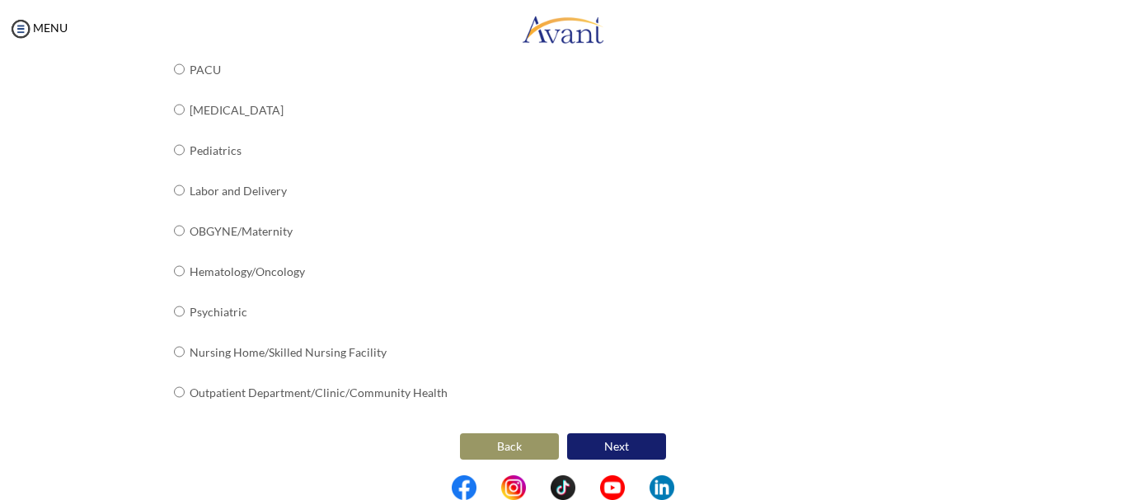
click at [644, 453] on button "Next" at bounding box center [616, 447] width 99 height 26
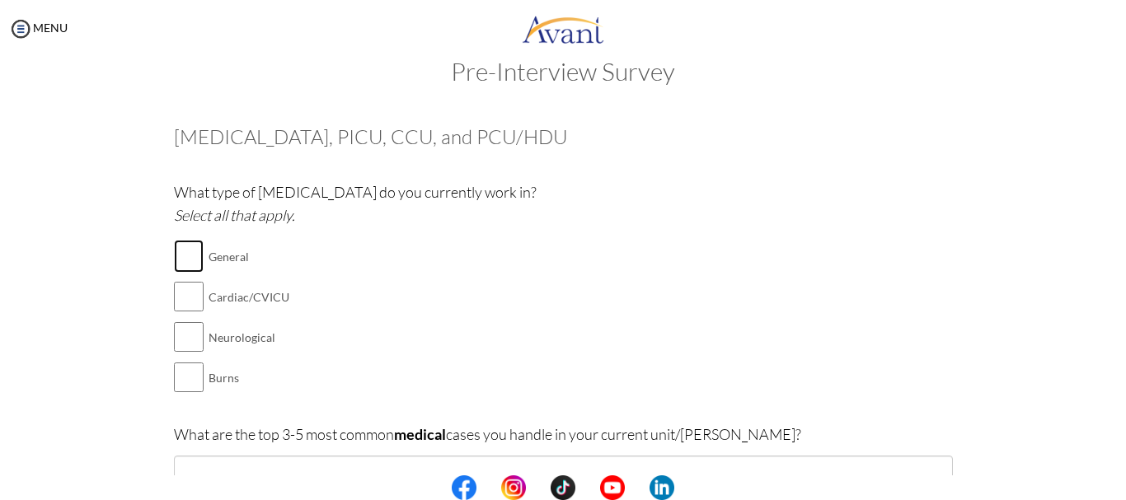
click at [185, 260] on input "checkbox" at bounding box center [189, 256] width 30 height 33
checkbox input "true"
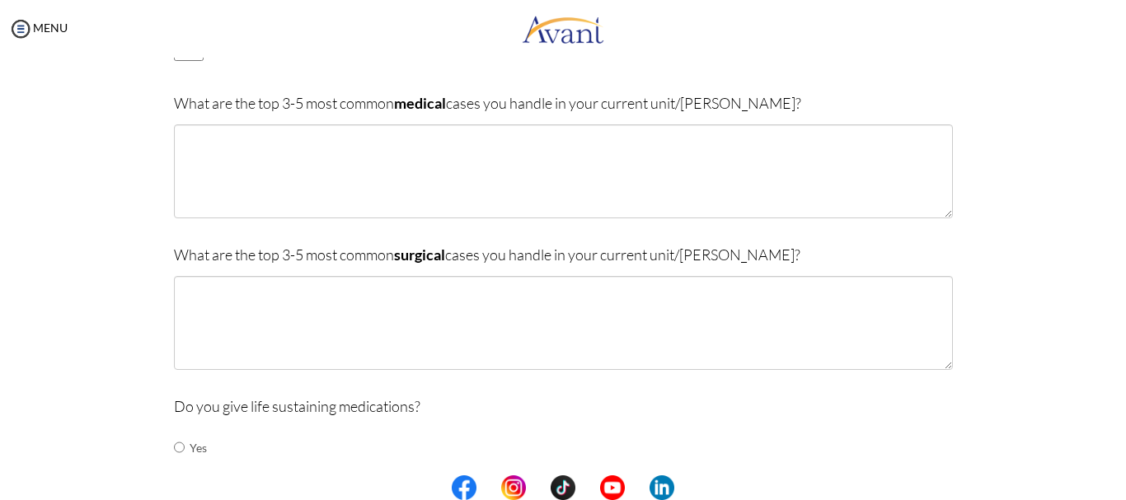
scroll to position [368, 0]
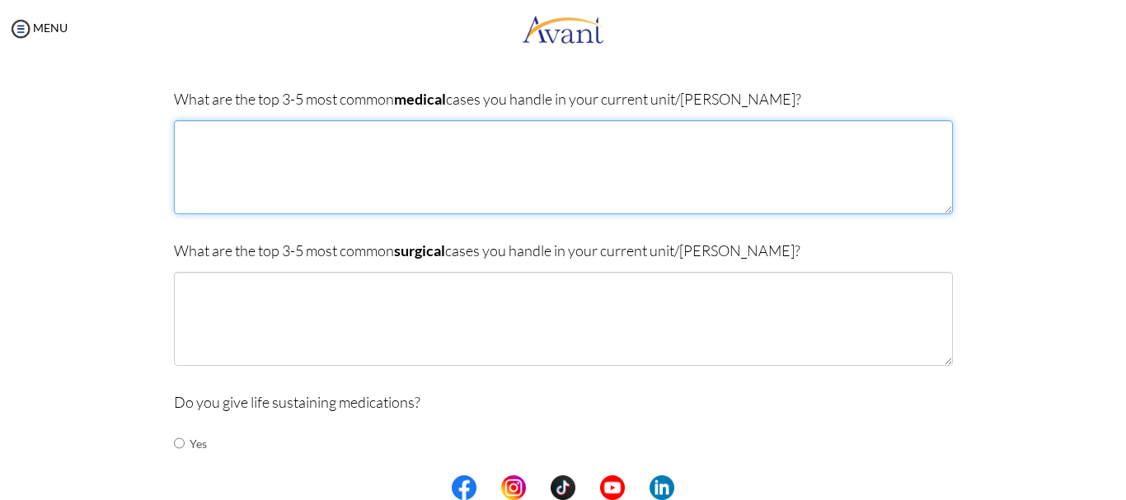
click at [509, 156] on textarea at bounding box center [563, 167] width 779 height 94
type textarea "DKA COPD Sepsis/ Septic shock Heart failure Renal failure"
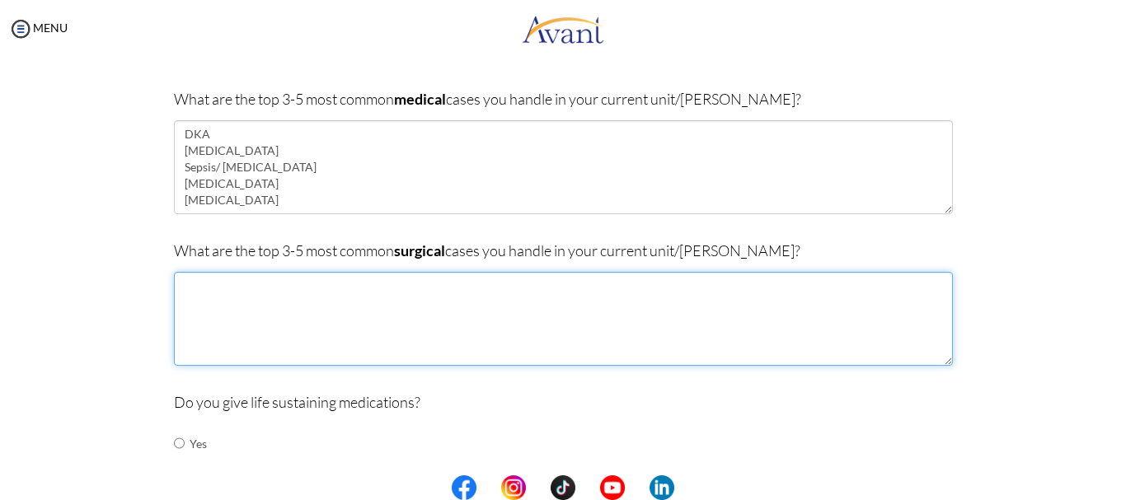
click at [245, 293] on textarea at bounding box center [563, 319] width 779 height 94
type textarea "c"
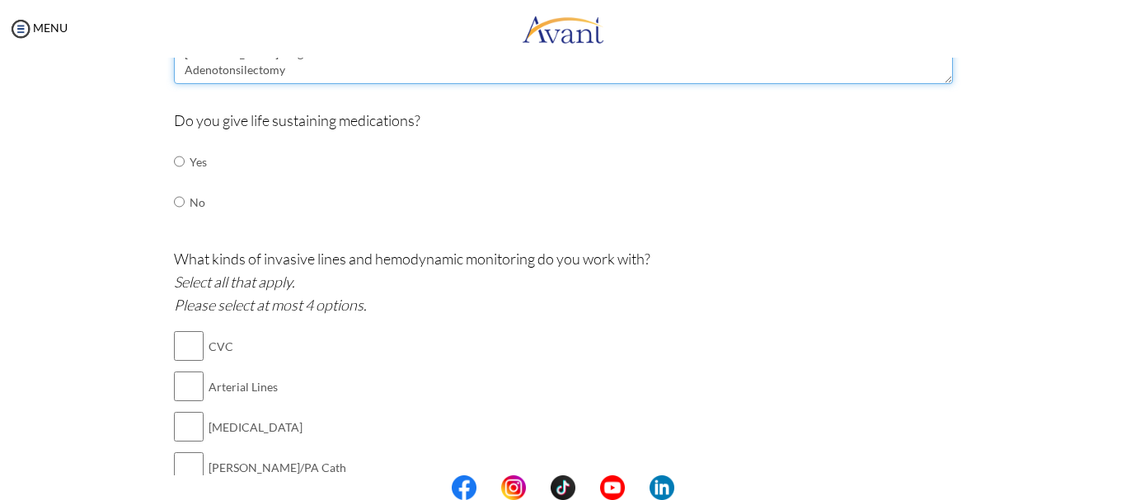
scroll to position [654, 0]
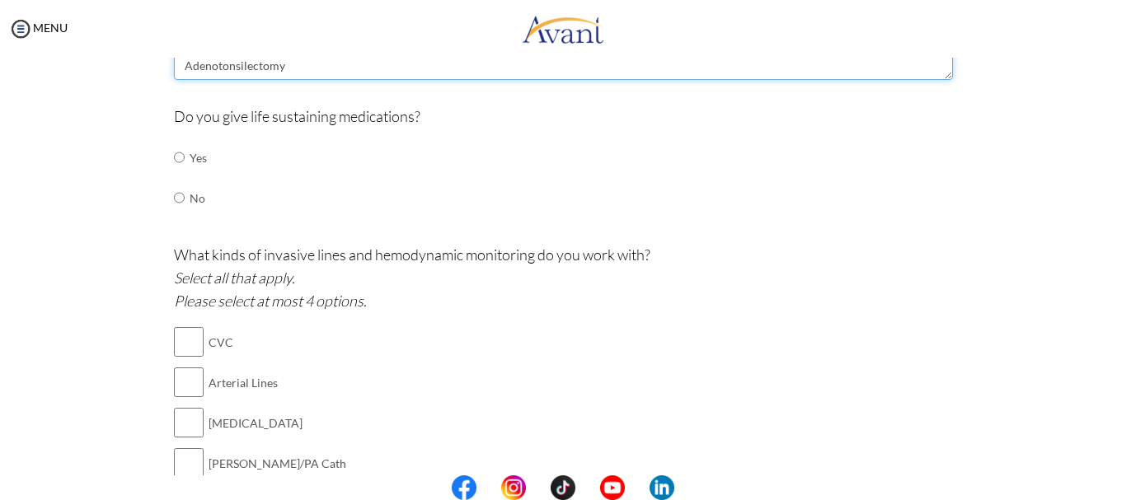
type textarea "Cholesystectomy Appendectomy Thyroidectomy Joint replacement surgeries and ORIF…"
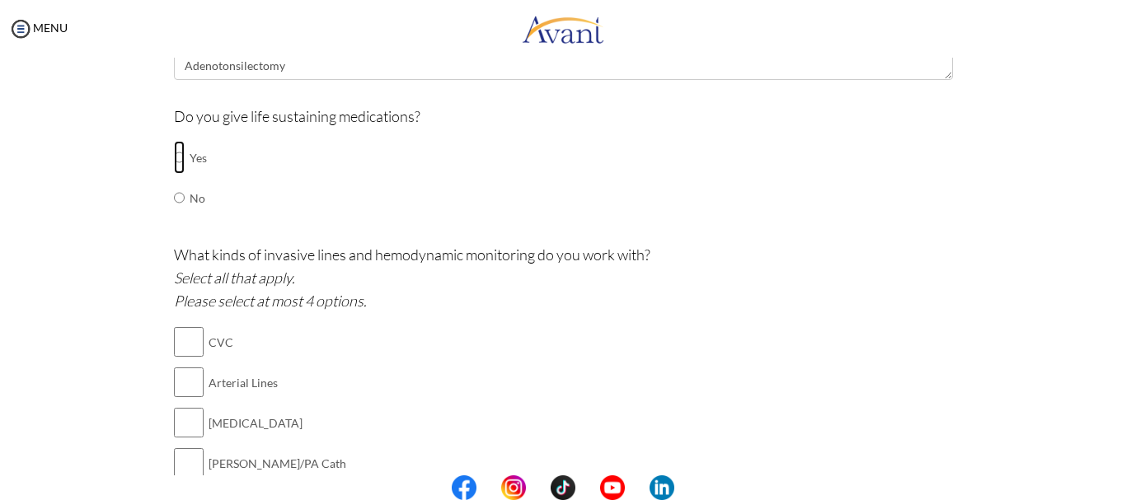
click at [174, 161] on input "radio" at bounding box center [179, 157] width 11 height 33
radio input "true"
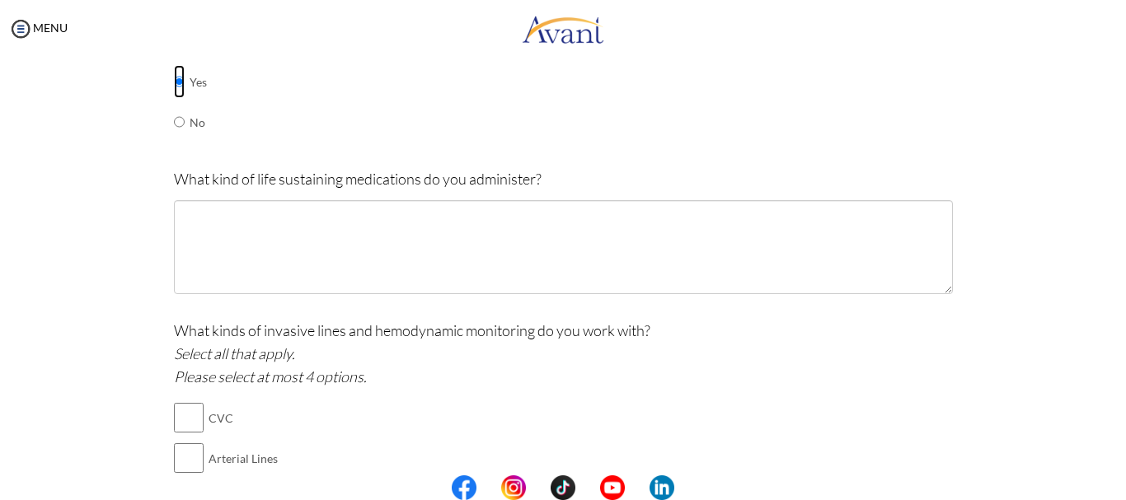
scroll to position [754, 0]
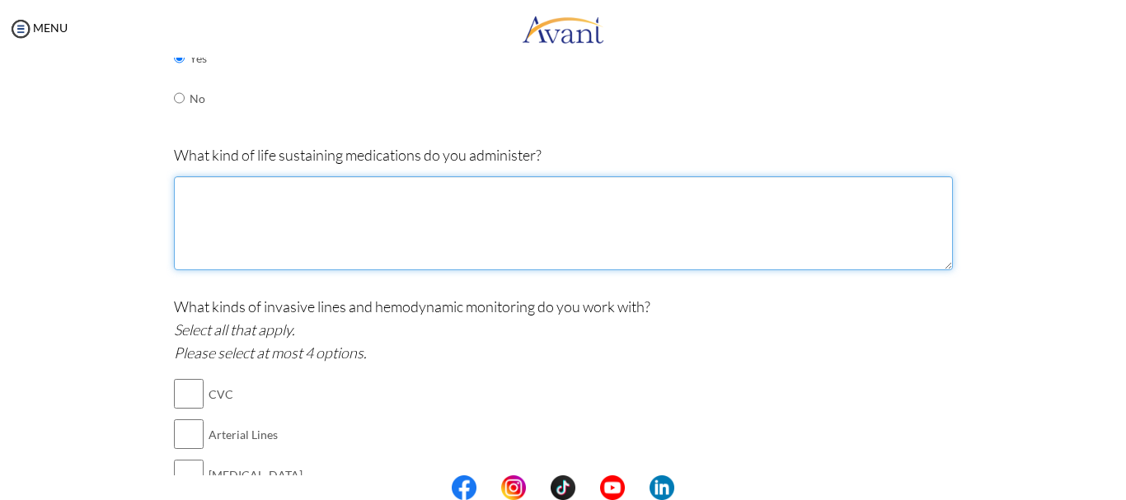
click at [753, 214] on textarea at bounding box center [563, 223] width 779 height 94
click at [230, 191] on textarea "Inotropes (Adrenalin & Noradrenalin) Milrinone" at bounding box center [563, 223] width 779 height 94
click at [286, 223] on textarea "Inotropes (Adrenalin & Noradrenalin) Milrinone" at bounding box center [563, 223] width 779 height 94
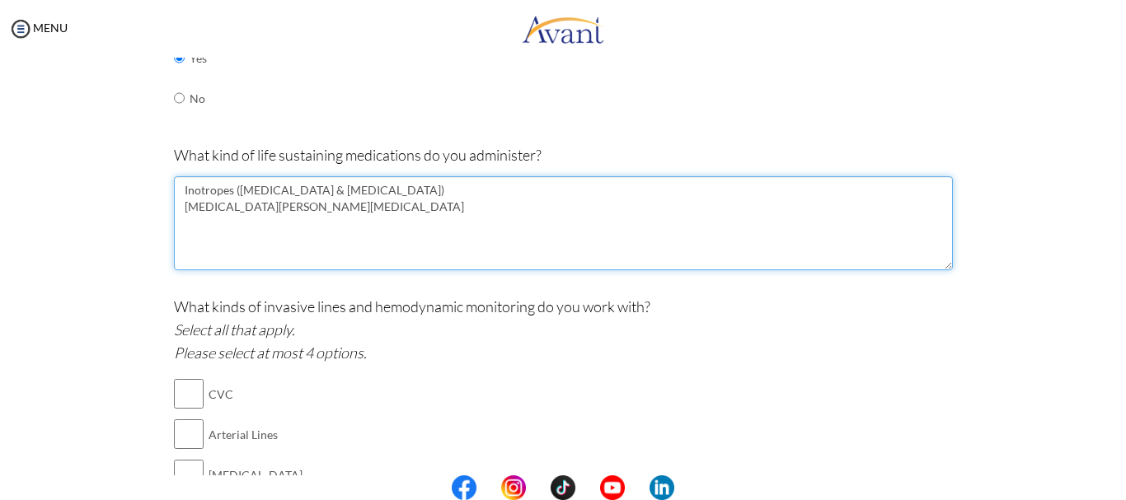
click at [174, 226] on textarea "Inotropes (Adrenalin & Noradrenalin) Milrinone Insulin" at bounding box center [563, 223] width 779 height 94
click at [258, 241] on textarea "Inotropes (Adrenalin & Noradrenalin) Milrinone Insulin" at bounding box center [563, 223] width 779 height 94
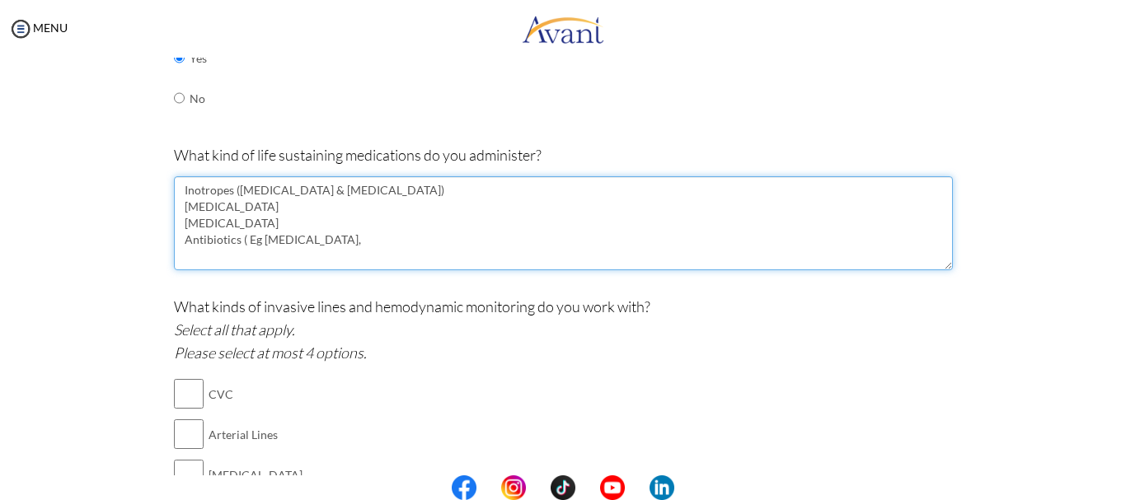
click at [238, 219] on textarea "Inotropes (Adrenalin & Noradrenalin) Milrinone Insulin Antibiotics ( Eg ceftazi…" at bounding box center [563, 223] width 779 height 94
click at [336, 258] on textarea "Inotropes (Adrenalin & Noradrenalin) Milrinone Insulin levothyroxine Antibiotic…" at bounding box center [563, 223] width 779 height 94
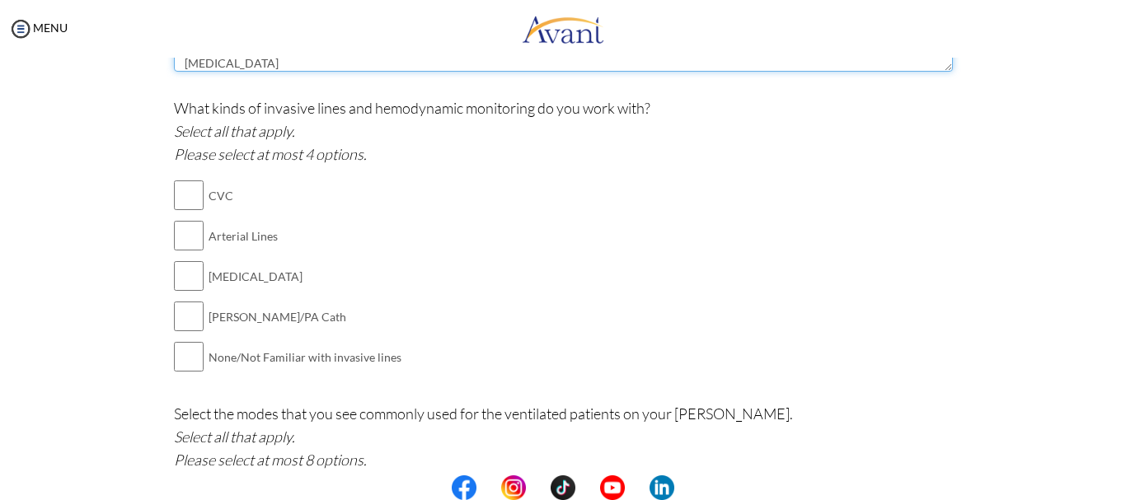
scroll to position [967, 0]
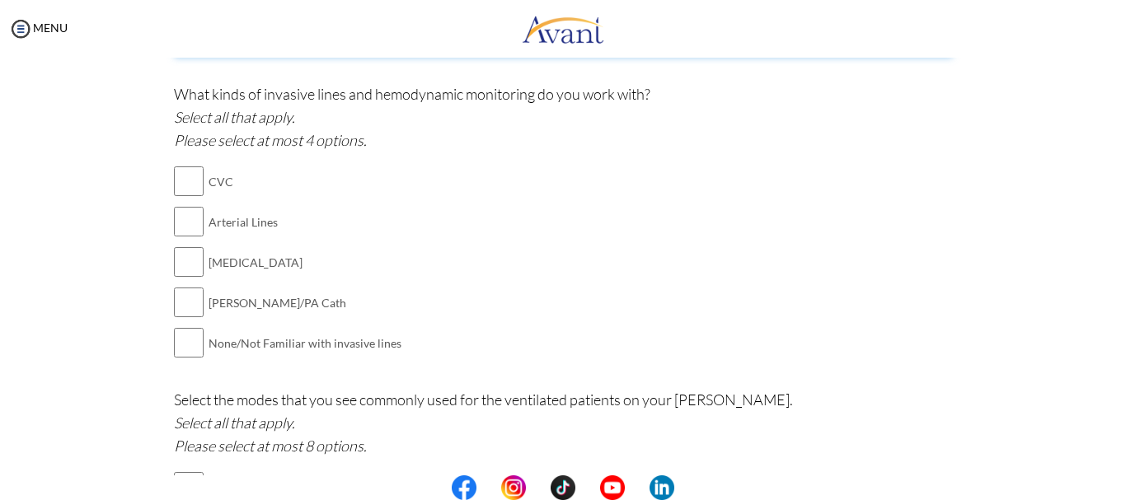
type textarea "Inotropes (Adrenalin & Noradrenalin) Milrinone Insulin levothyroxine Antibiotic…"
click at [190, 190] on input "checkbox" at bounding box center [189, 181] width 30 height 33
checkbox input "true"
click at [190, 218] on input "checkbox" at bounding box center [189, 221] width 30 height 33
checkbox input "true"
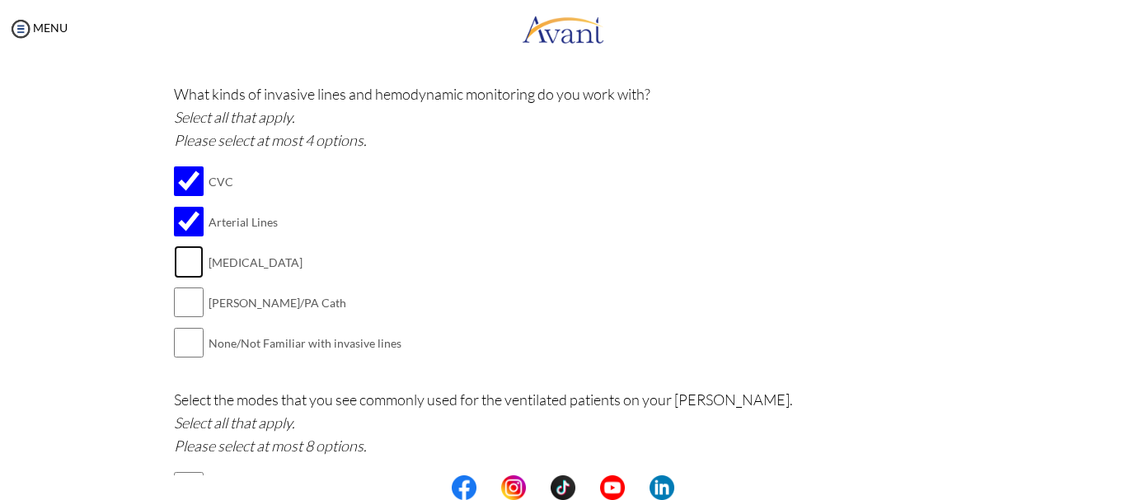
click at [184, 265] on input "checkbox" at bounding box center [189, 262] width 30 height 33
checkbox input "true"
click at [177, 300] on input "checkbox" at bounding box center [189, 302] width 30 height 33
checkbox input "true"
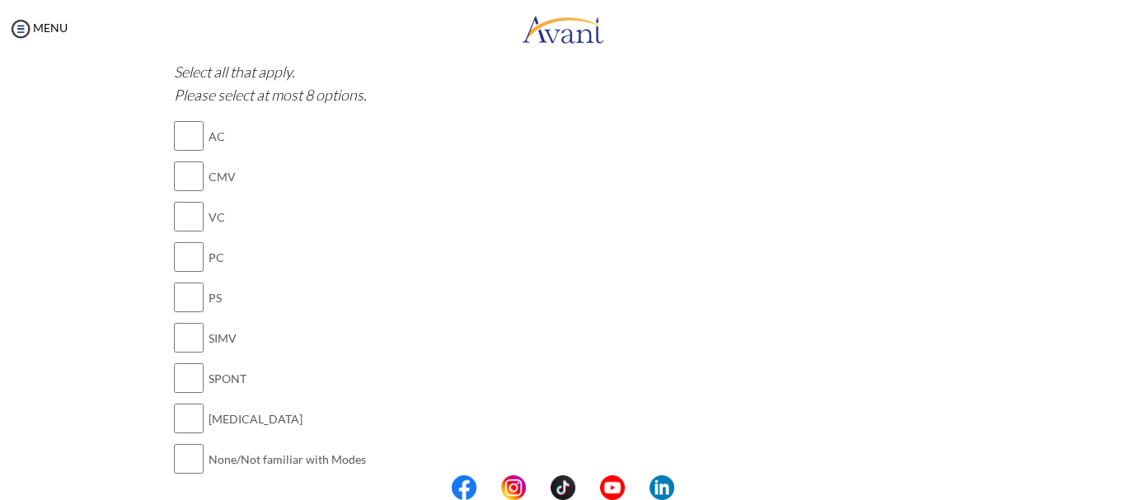
scroll to position [1323, 0]
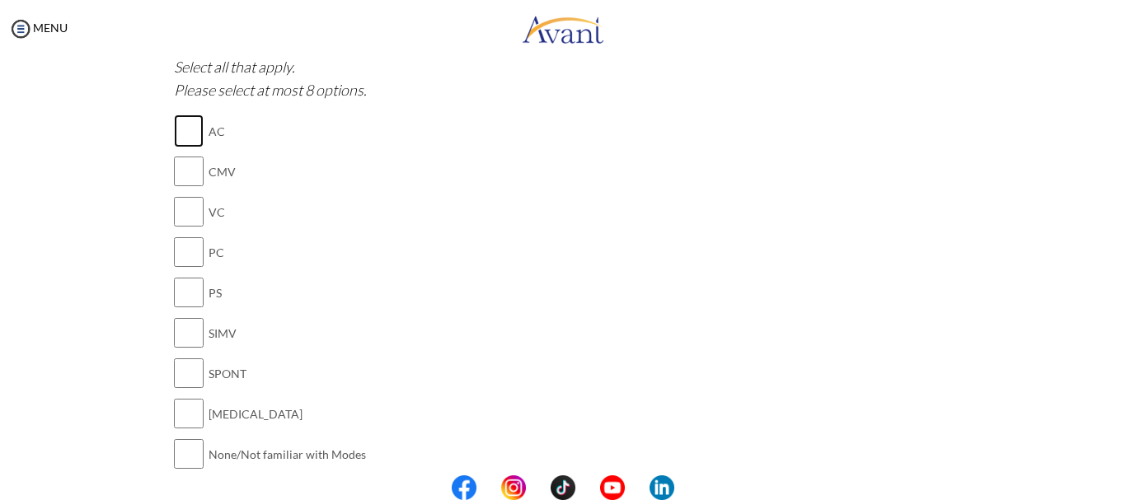
click at [189, 133] on input "checkbox" at bounding box center [189, 131] width 30 height 33
checkbox input "true"
click at [182, 174] on input "checkbox" at bounding box center [189, 171] width 30 height 33
checkbox input "true"
click at [181, 213] on input "checkbox" at bounding box center [189, 211] width 30 height 33
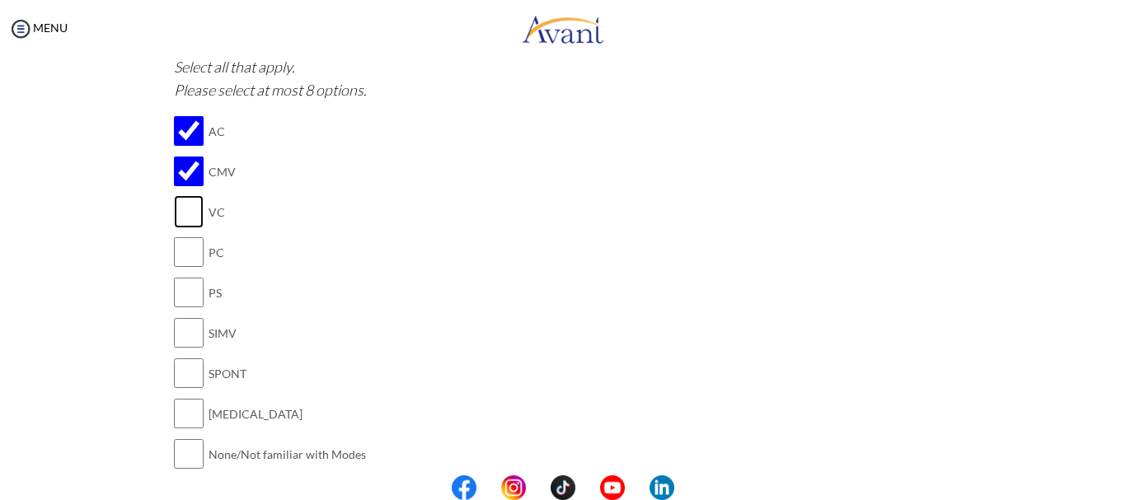
checkbox input "true"
click at [190, 256] on input "checkbox" at bounding box center [189, 252] width 30 height 33
checkbox input "true"
click at [185, 340] on input "checkbox" at bounding box center [189, 333] width 30 height 33
checkbox input "true"
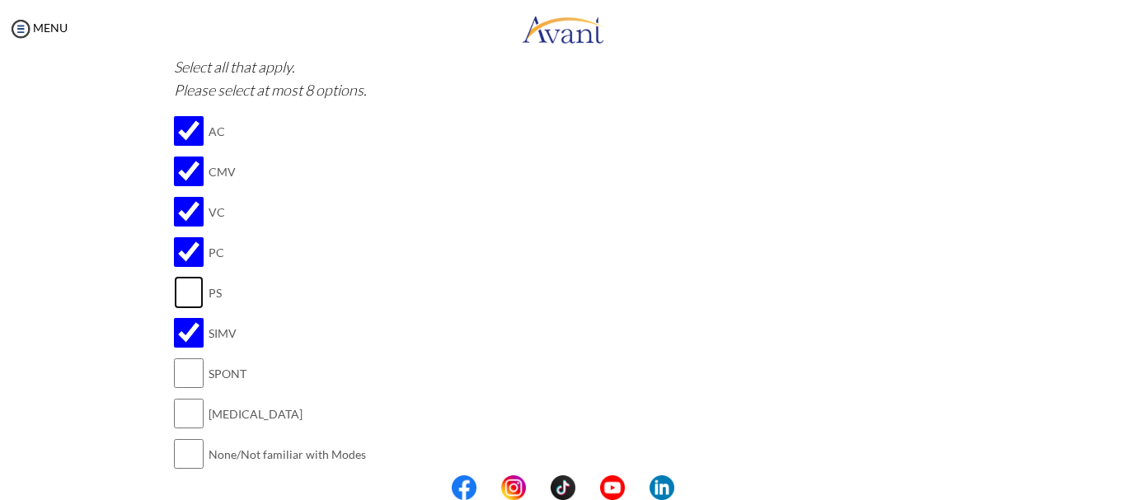
click at [187, 287] on input "checkbox" at bounding box center [189, 292] width 30 height 33
checkbox input "true"
click at [177, 367] on input "checkbox" at bounding box center [189, 373] width 30 height 33
checkbox input "true"
click at [183, 405] on input "checkbox" at bounding box center [189, 413] width 30 height 33
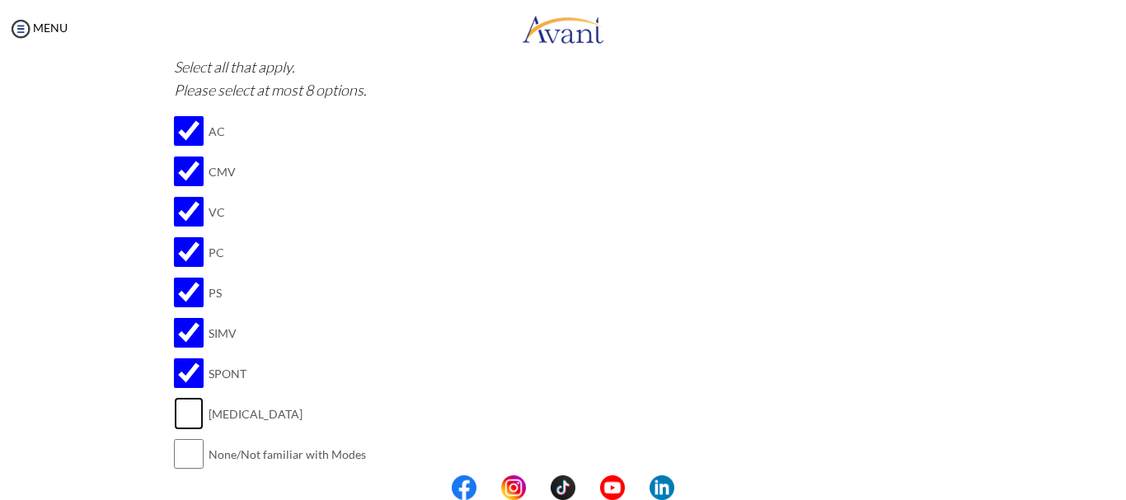
checkbox input "true"
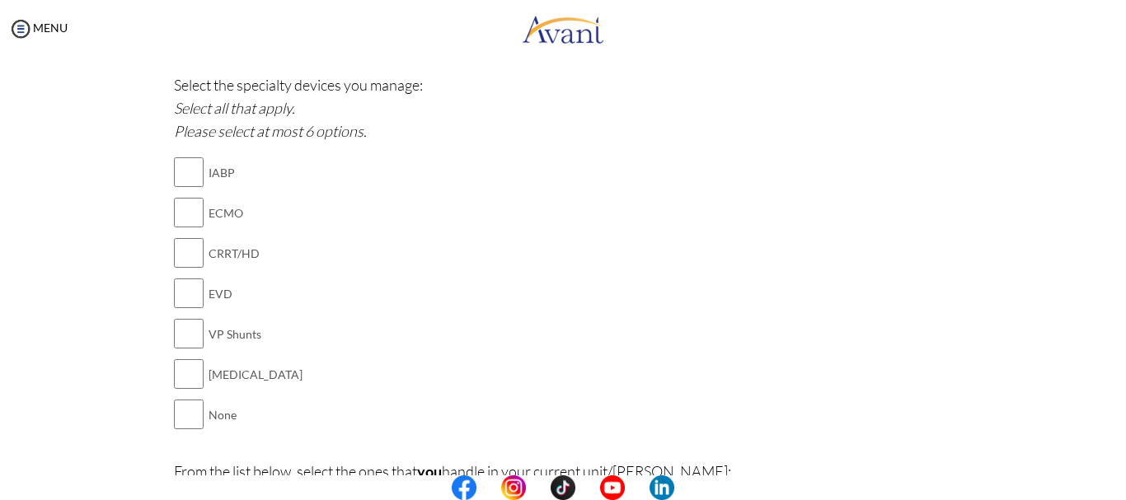
scroll to position [1754, 0]
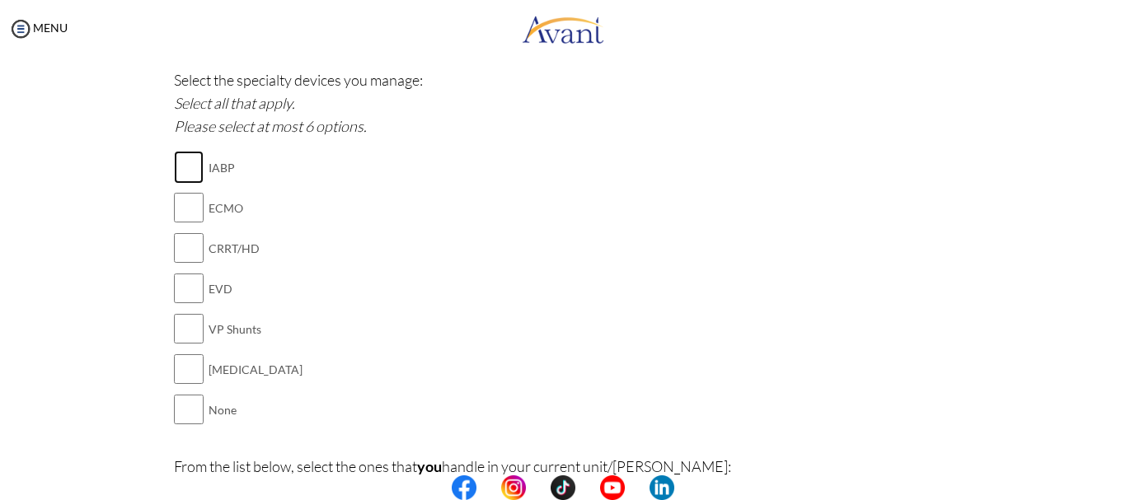
click at [179, 167] on input "checkbox" at bounding box center [189, 167] width 30 height 33
checkbox input "true"
click at [182, 252] on input "checkbox" at bounding box center [189, 248] width 30 height 33
checkbox input "true"
click at [185, 291] on input "checkbox" at bounding box center [189, 288] width 30 height 33
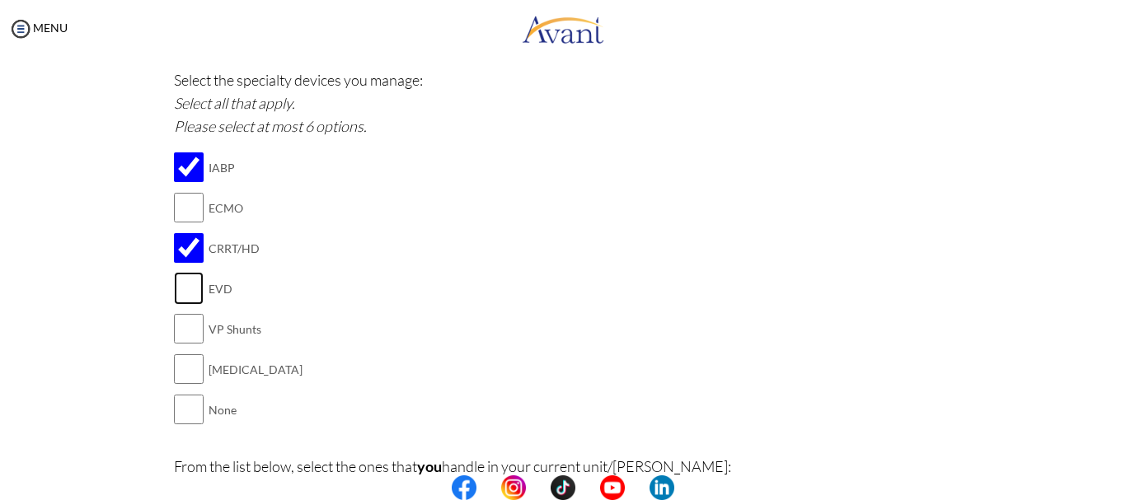
checkbox input "true"
click at [189, 326] on input "checkbox" at bounding box center [189, 328] width 30 height 33
checkbox input "true"
click at [184, 363] on input "checkbox" at bounding box center [189, 369] width 30 height 33
checkbox input "true"
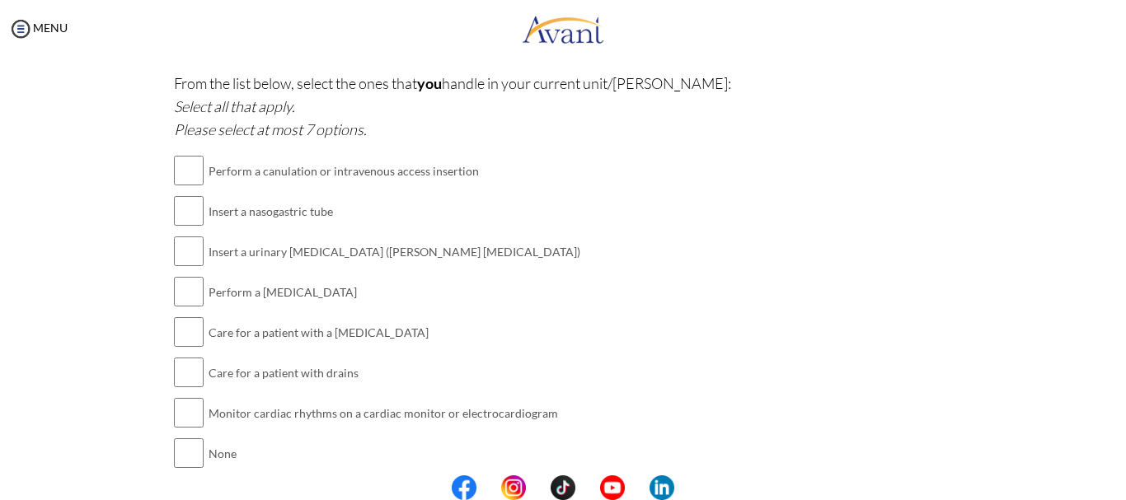
scroll to position [2151, 0]
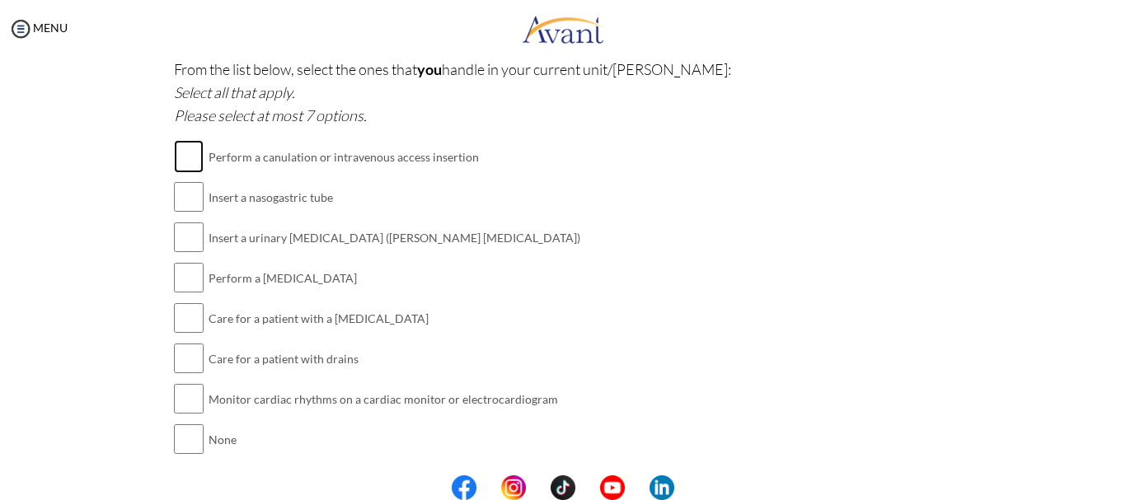
click at [185, 154] on input "checkbox" at bounding box center [189, 156] width 30 height 33
checkbox input "true"
click at [187, 204] on input "checkbox" at bounding box center [189, 197] width 30 height 33
checkbox input "true"
click at [187, 243] on input "checkbox" at bounding box center [189, 237] width 30 height 33
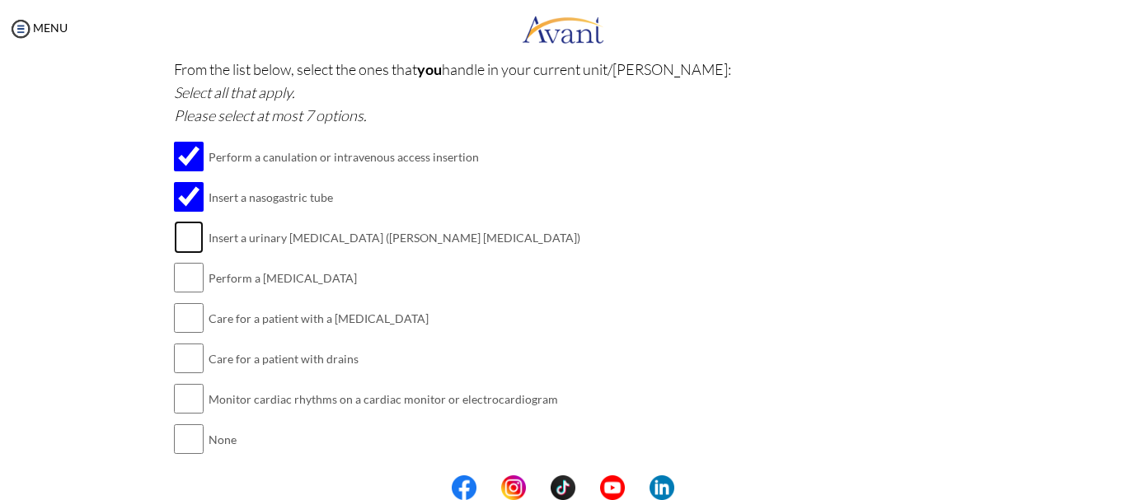
checkbox input "true"
click at [189, 278] on input "checkbox" at bounding box center [189, 277] width 30 height 33
checkbox input "true"
click at [181, 317] on input "checkbox" at bounding box center [189, 318] width 30 height 33
checkbox input "true"
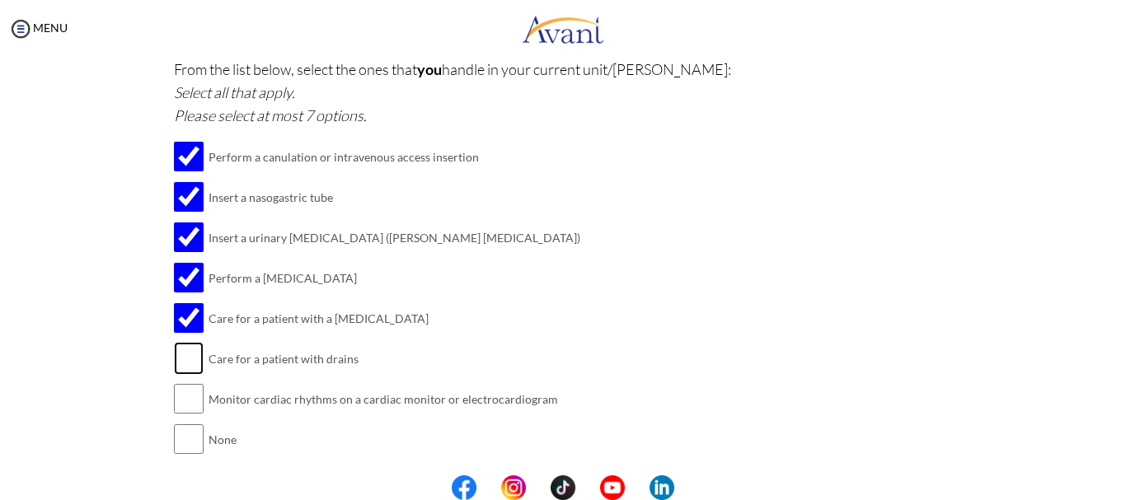
click at [185, 356] on input "checkbox" at bounding box center [189, 358] width 30 height 33
checkbox input "true"
click at [190, 398] on input "checkbox" at bounding box center [189, 398] width 30 height 33
checkbox input "true"
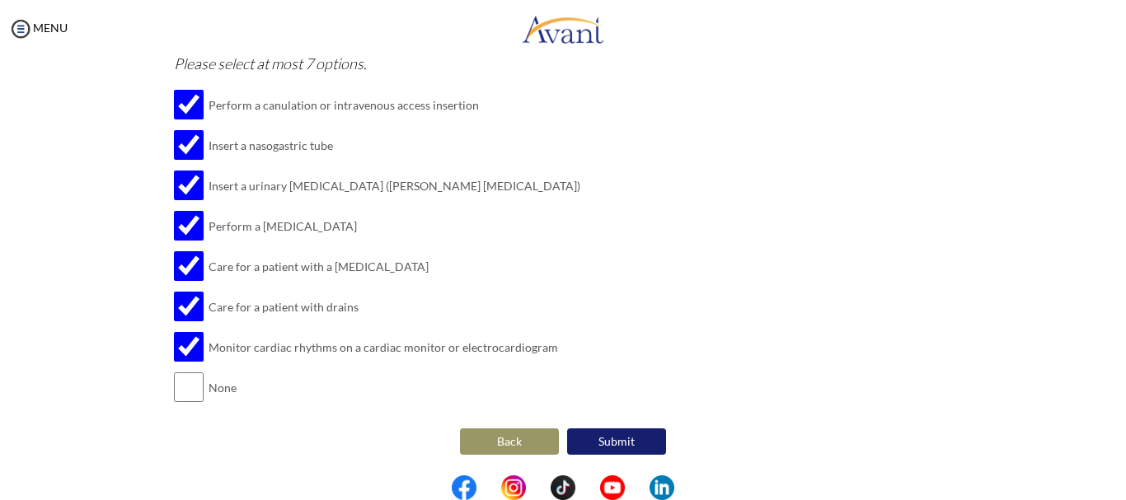
click at [641, 438] on button "Submit" at bounding box center [616, 442] width 99 height 26
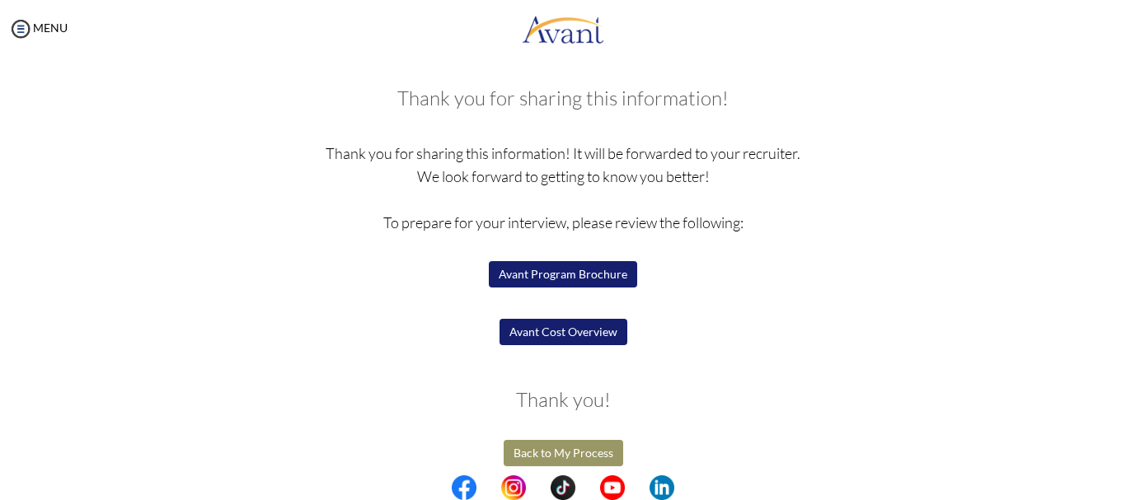
scroll to position [83, 0]
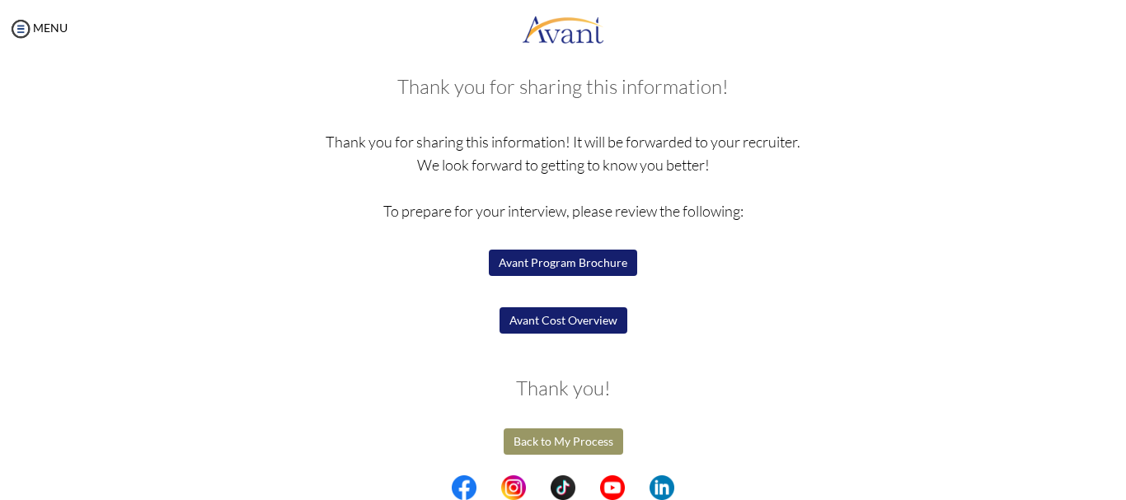
click at [600, 323] on button "Avant Cost Overview" at bounding box center [563, 320] width 128 height 26
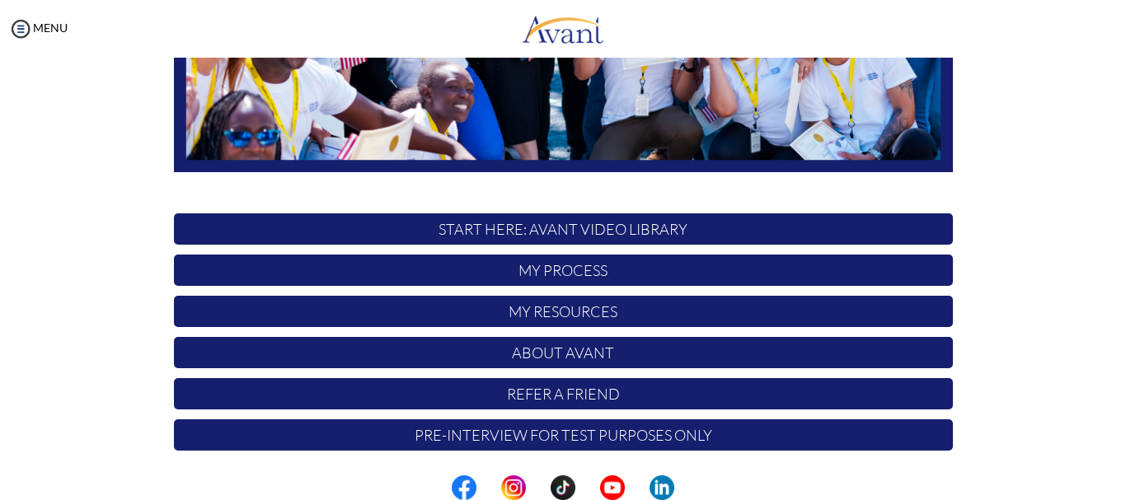
scroll to position [415, 0]
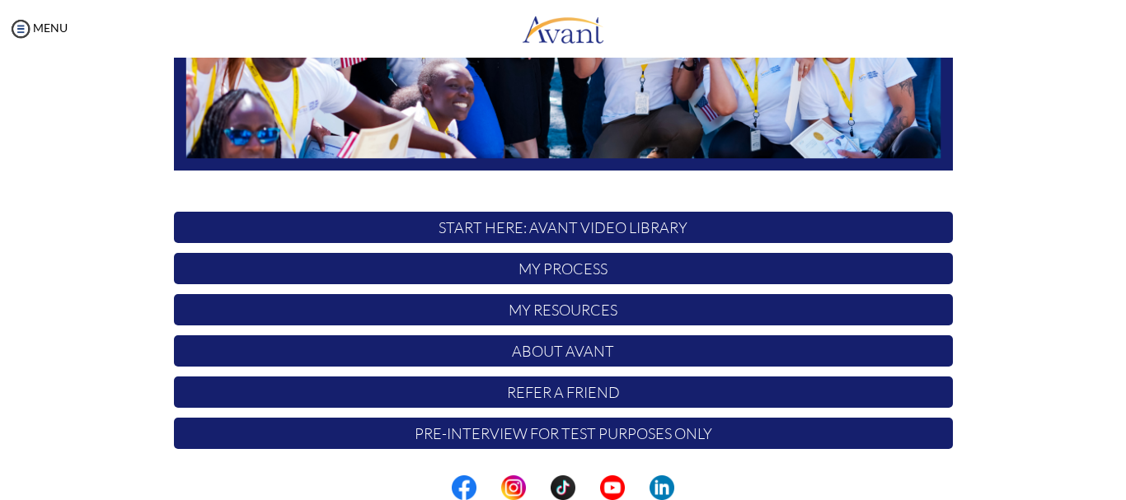
click at [628, 271] on p "My Process" at bounding box center [563, 268] width 779 height 31
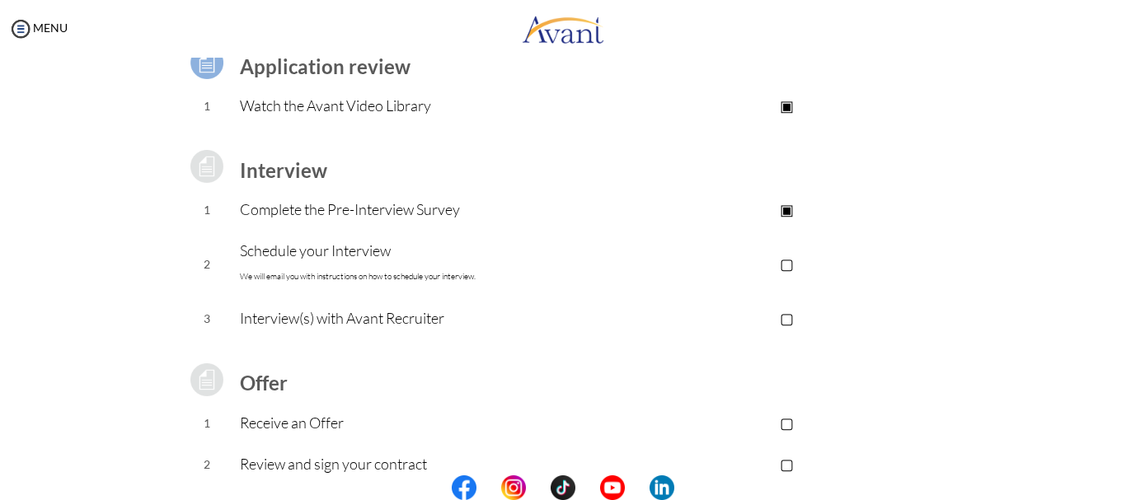
scroll to position [209, 0]
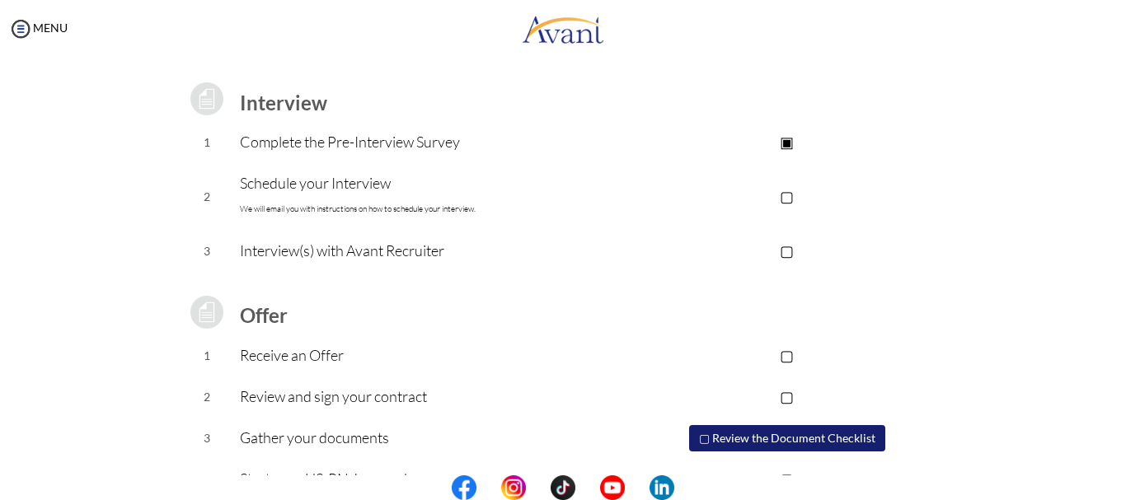
click at [786, 196] on p "▢" at bounding box center [786, 196] width 331 height 23
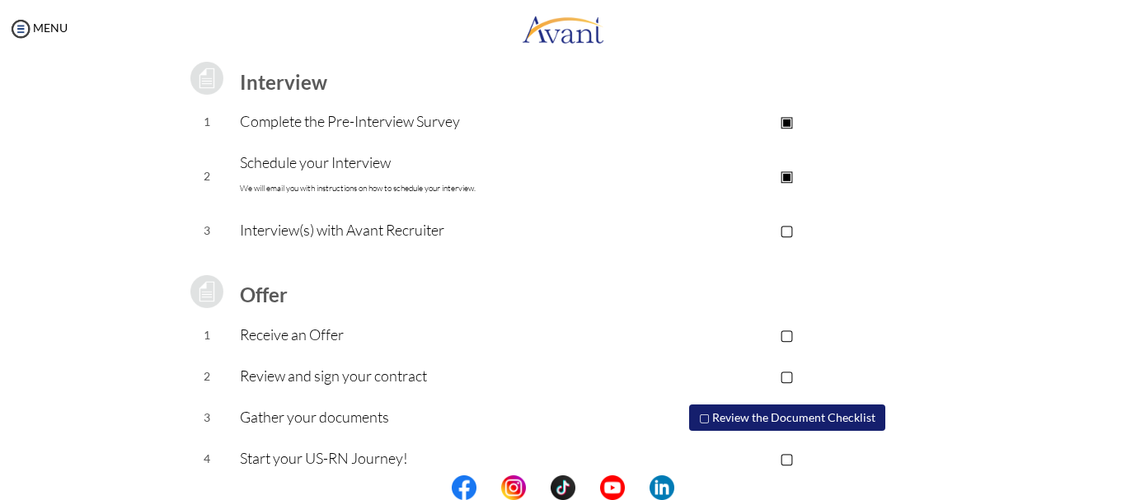
scroll to position [250, 0]
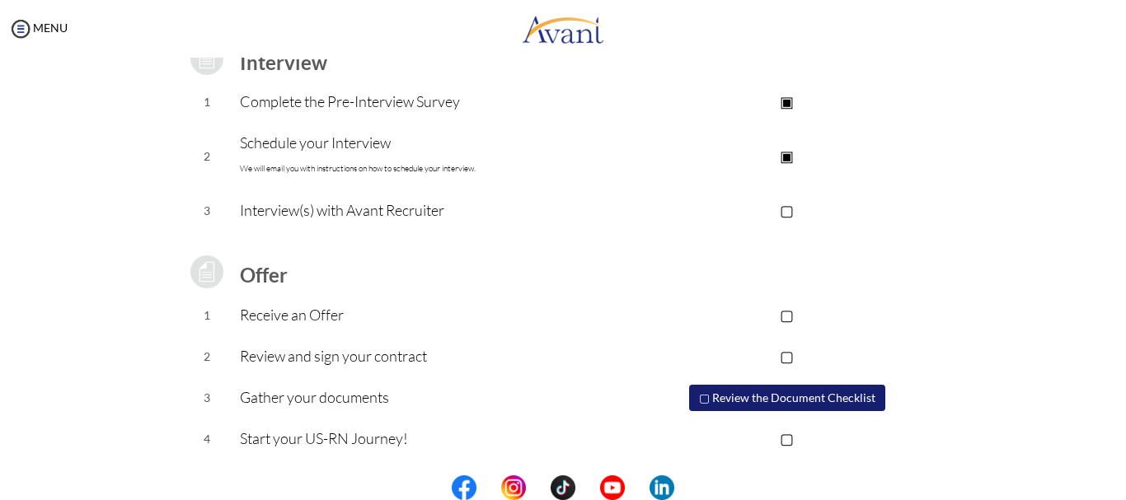
click at [865, 394] on button "▢ Review the Document Checklist" at bounding box center [787, 398] width 196 height 26
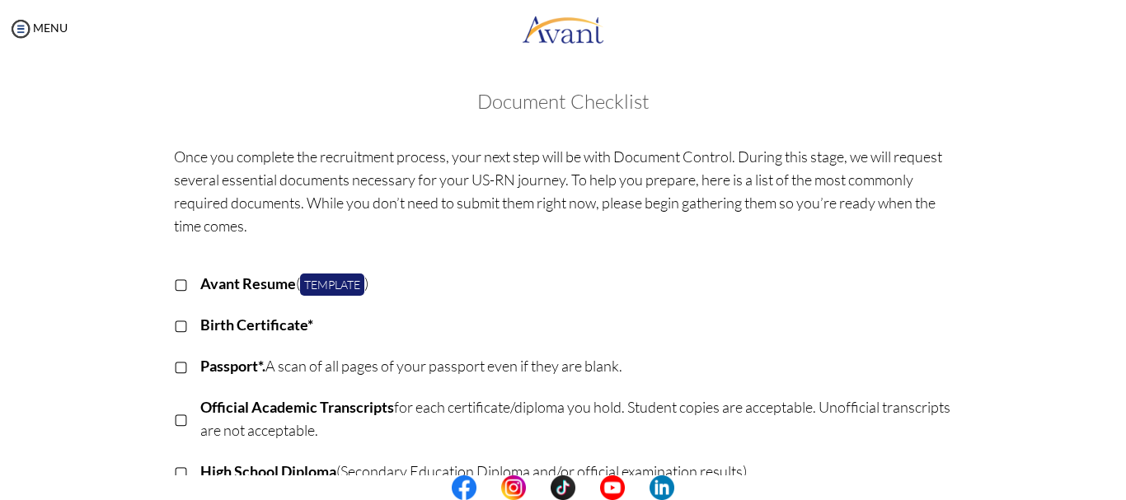
click at [332, 287] on link "Template" at bounding box center [332, 285] width 64 height 22
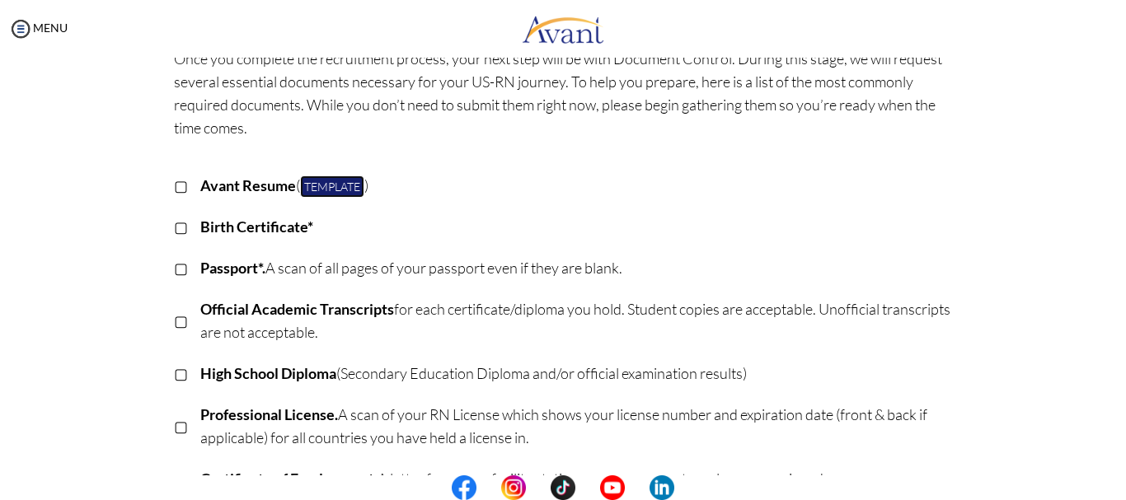
scroll to position [0, 0]
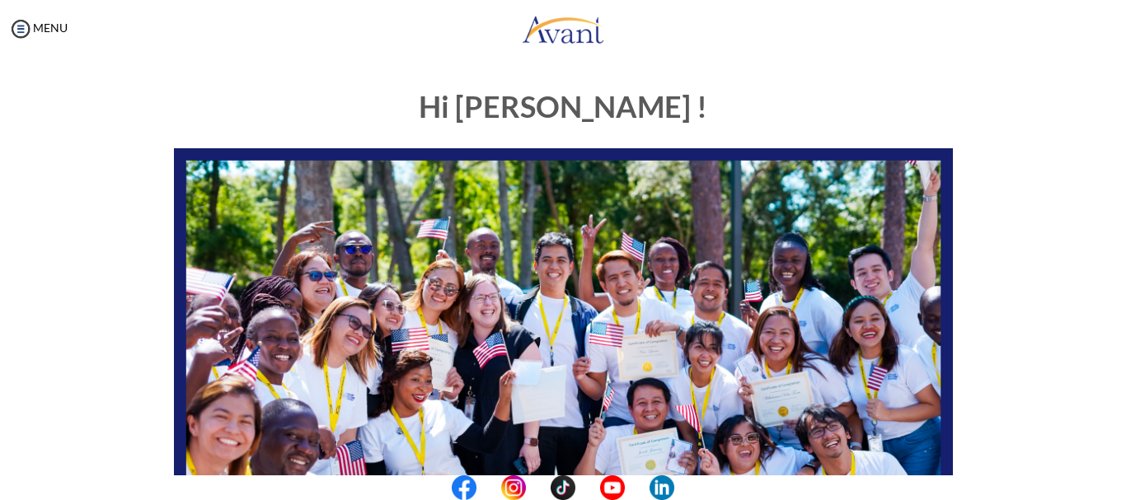
click at [90, 62] on div "My Status What is the next step? We would like you to watch the introductory vi…" at bounding box center [563, 308] width 1126 height 500
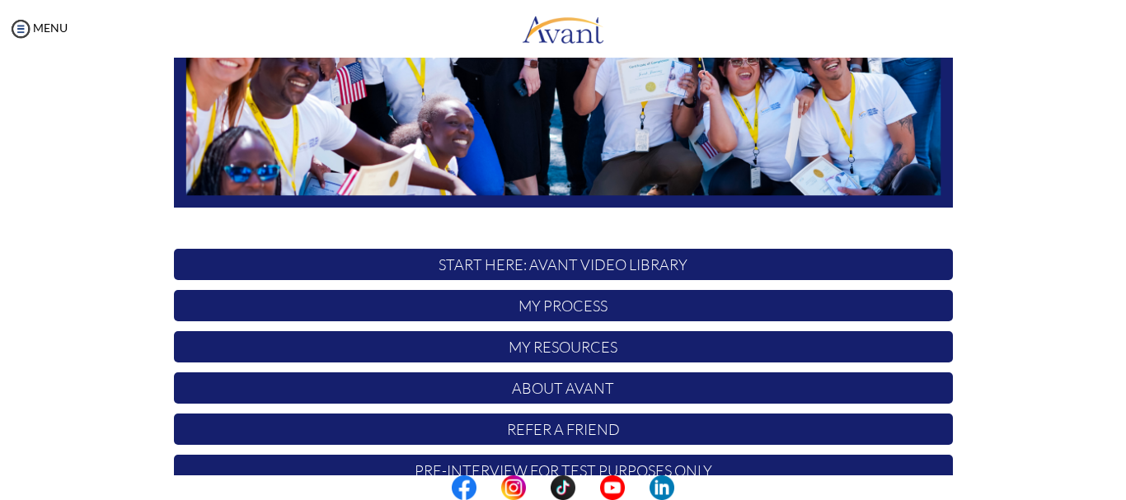
scroll to position [415, 0]
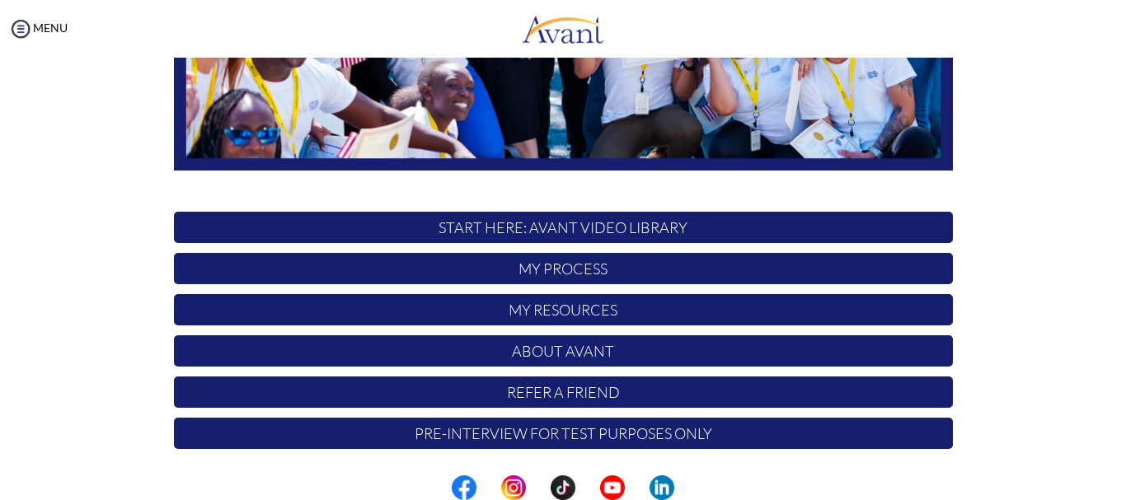
click at [607, 311] on p "My Resources" at bounding box center [563, 309] width 779 height 31
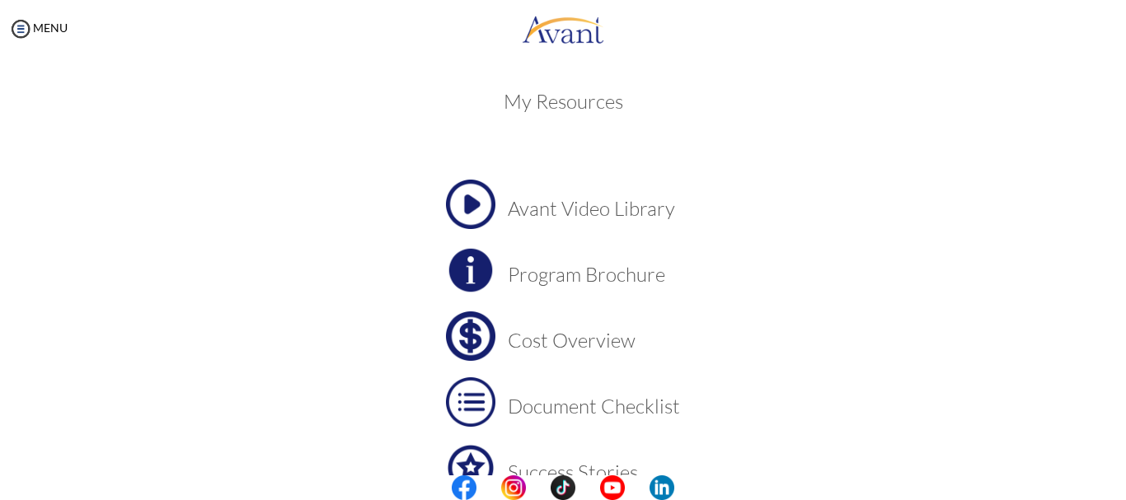
click at [548, 275] on h3 "Program Brochure" at bounding box center [594, 274] width 172 height 21
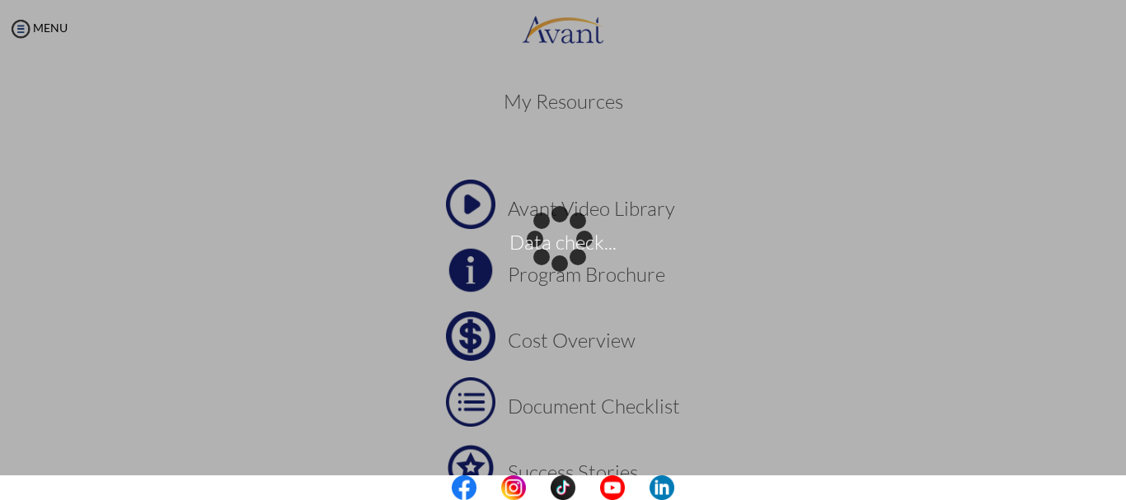
click at [574, 262] on div "Data check..." at bounding box center [562, 250] width 23 height 23
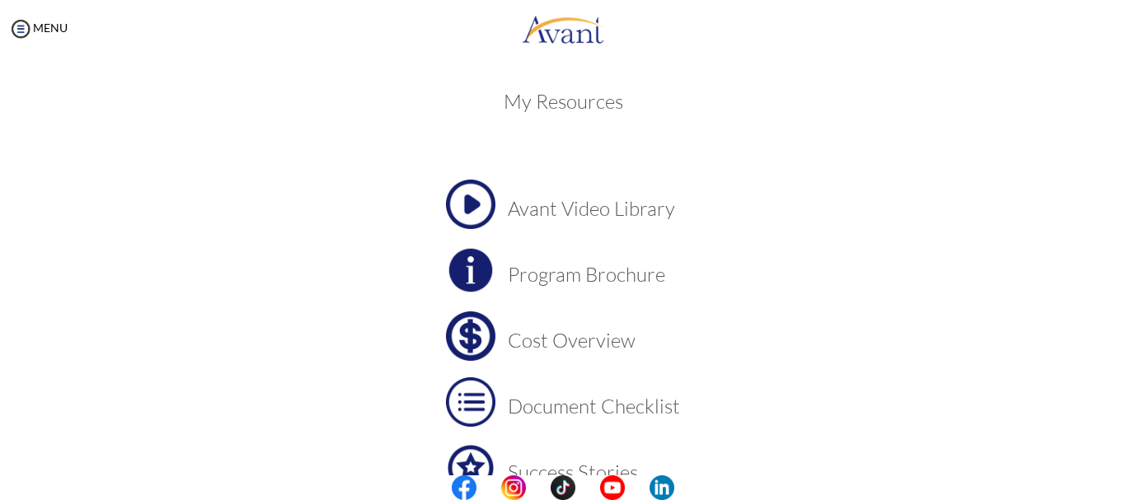
click at [594, 346] on h3 "Cost Overview" at bounding box center [594, 340] width 172 height 21
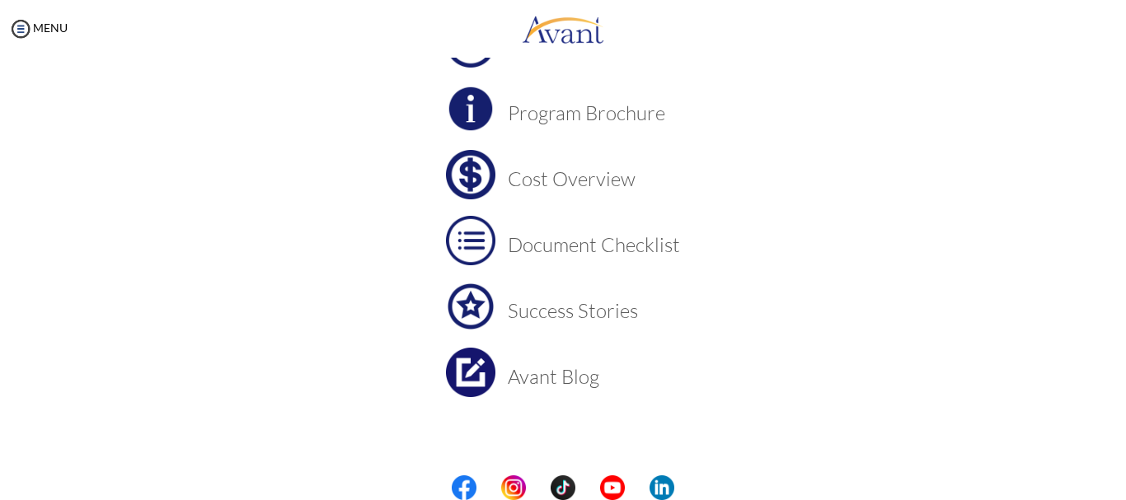
scroll to position [166, 0]
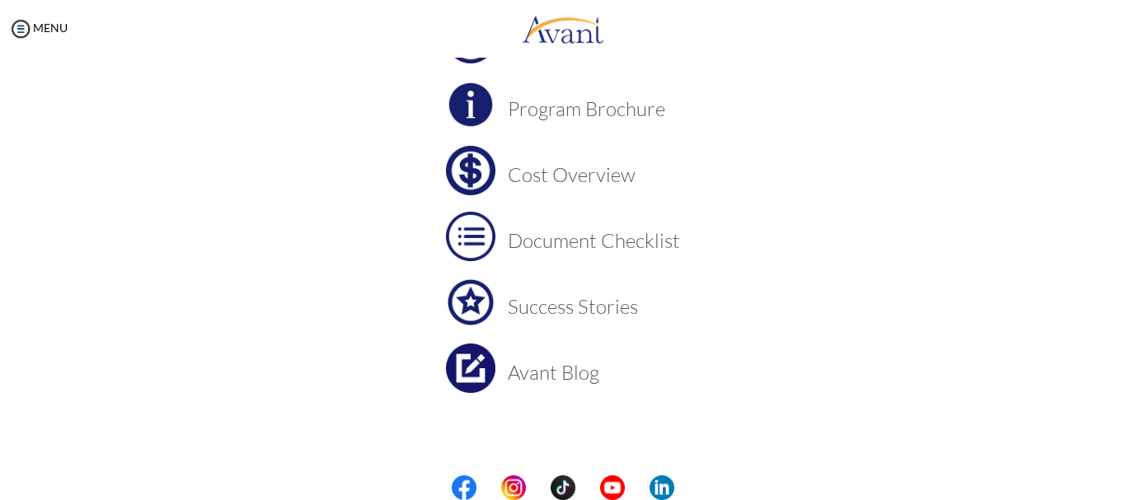
click at [579, 164] on h3 "Cost Overview" at bounding box center [594, 174] width 172 height 21
click at [617, 250] on h3 "Document Checklist" at bounding box center [594, 240] width 172 height 21
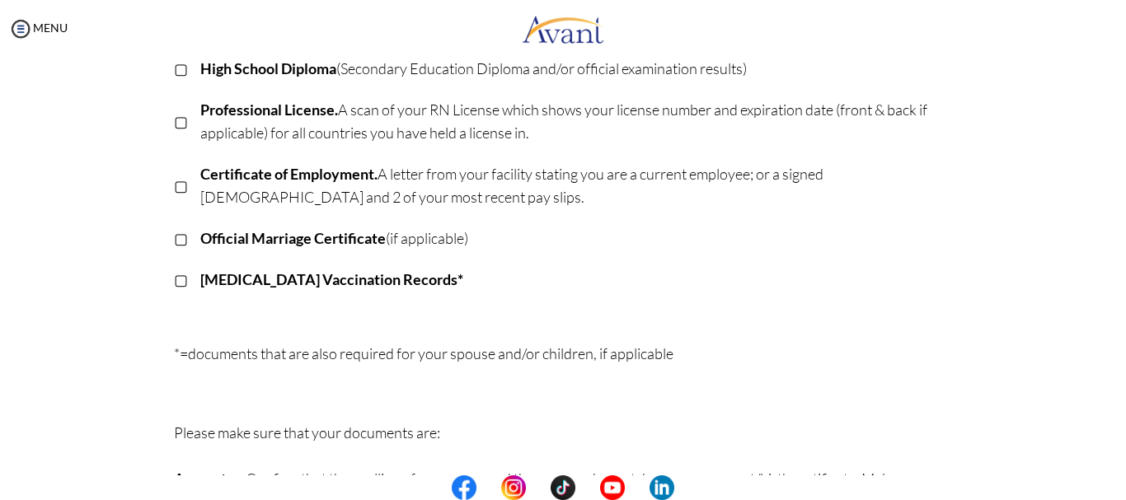
scroll to position [513, 0]
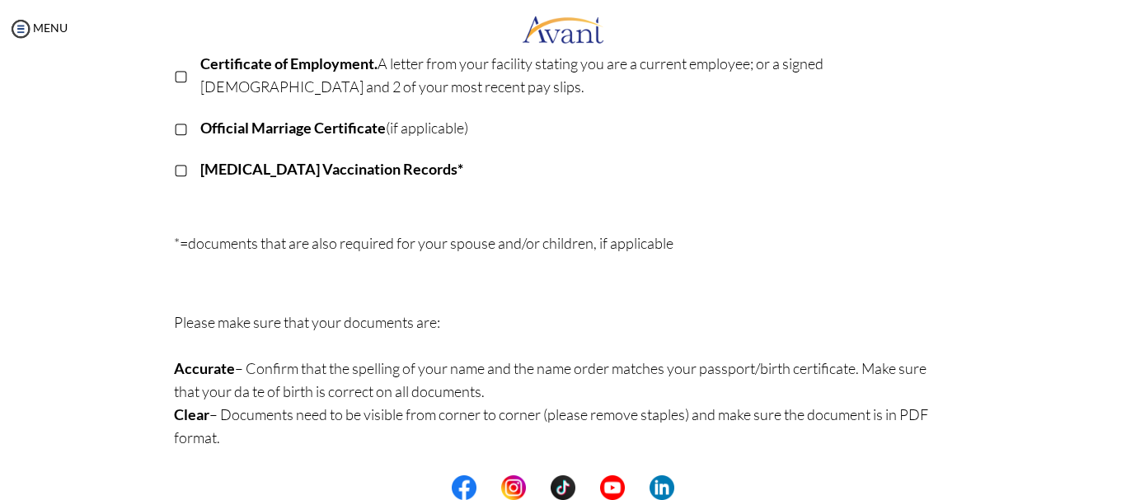
click at [676, 253] on p "*=documents that are also required for your spouse and/or children, if applicab…" at bounding box center [563, 266] width 779 height 69
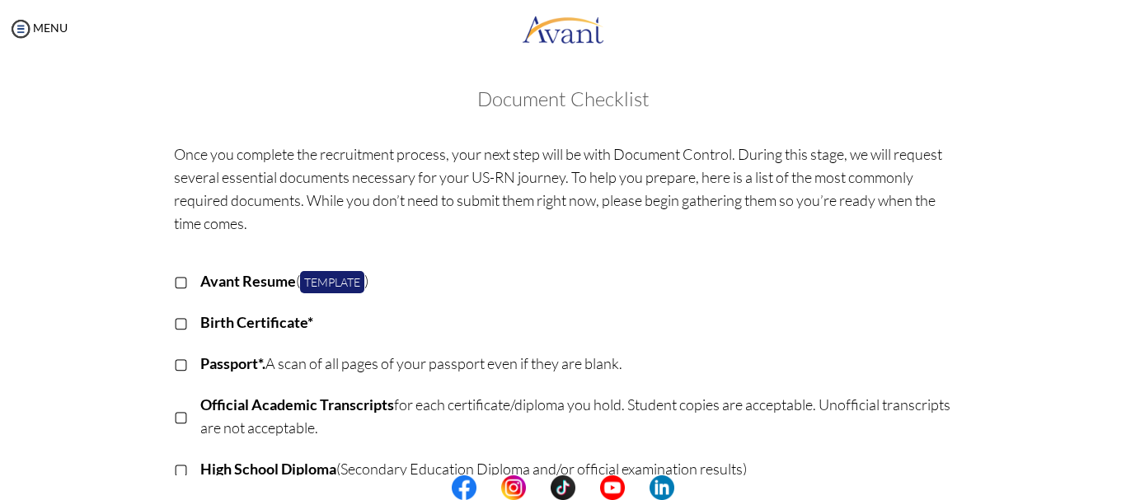
scroll to position [0, 0]
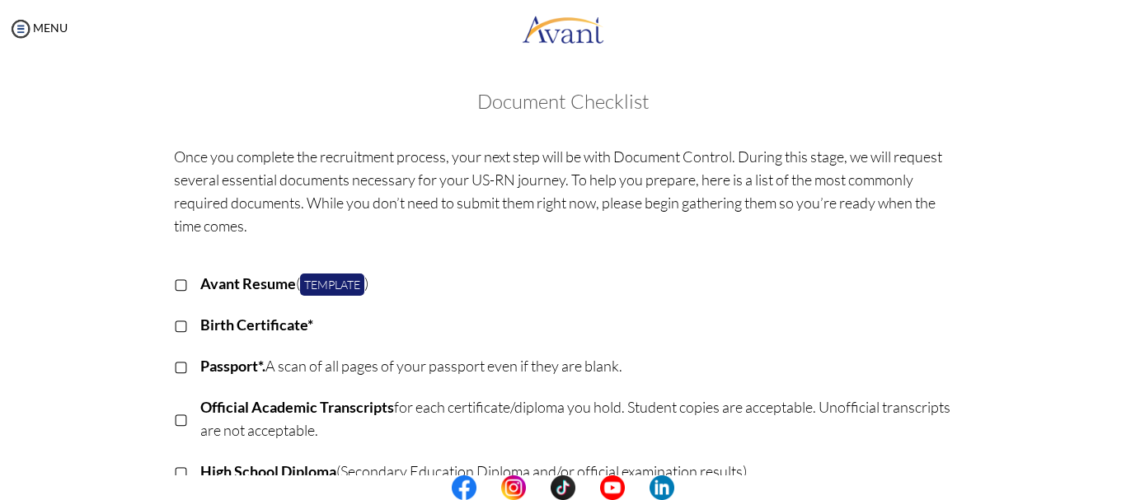
click at [804, 209] on p "Once you complete the recruitment process, your next step will be with Document…" at bounding box center [563, 191] width 779 height 92
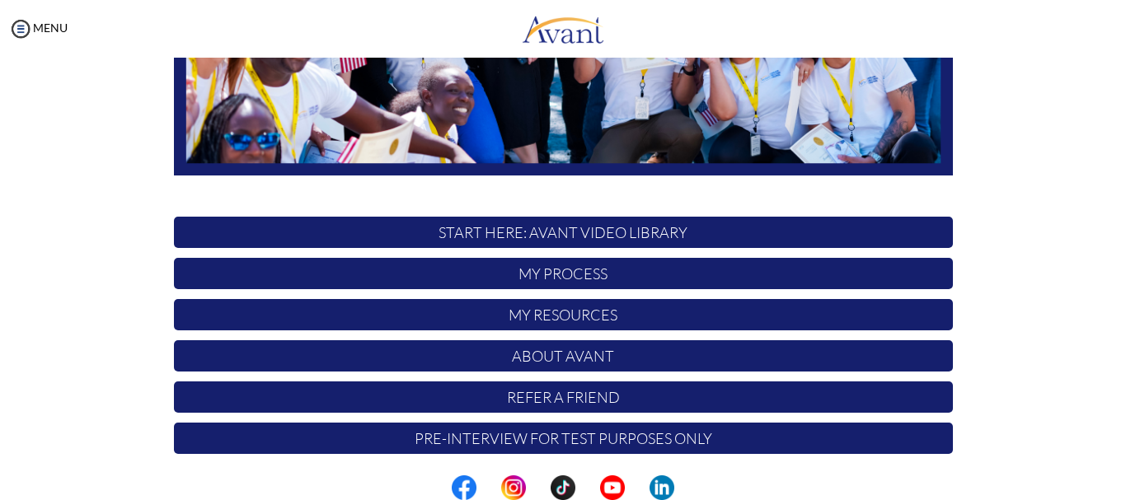
scroll to position [415, 0]
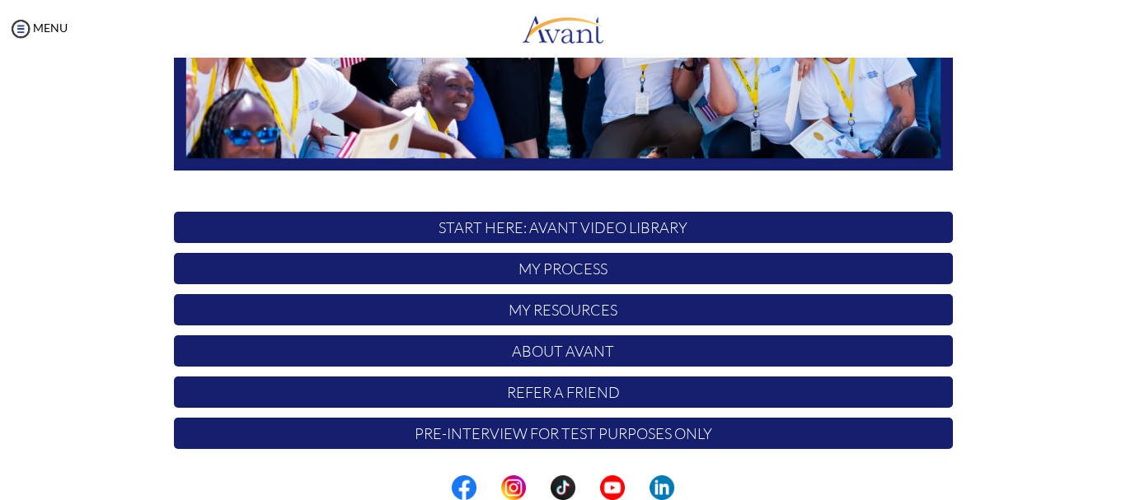
click at [889, 439] on p "Pre-Interview for test purposes only" at bounding box center [563, 433] width 779 height 31
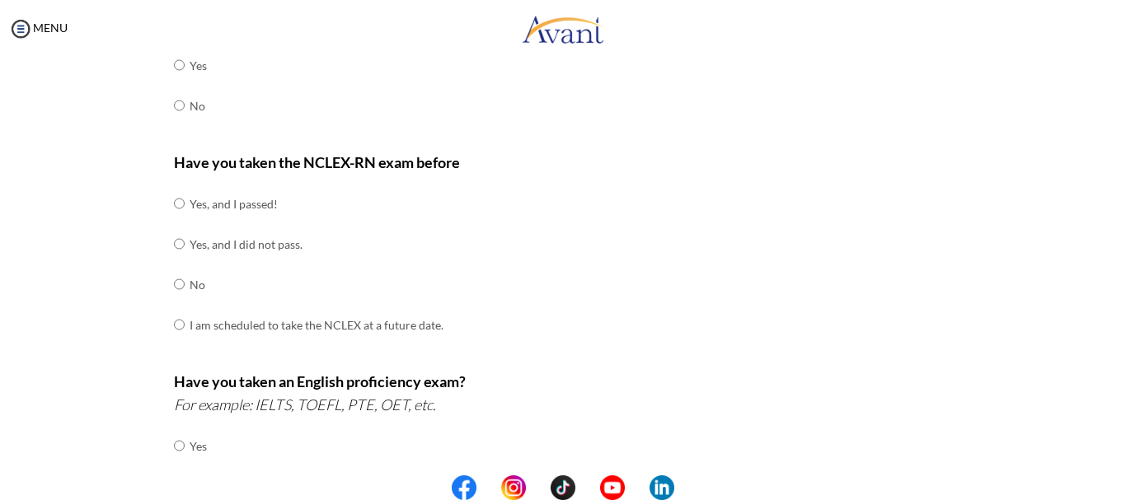
scroll to position [0, 0]
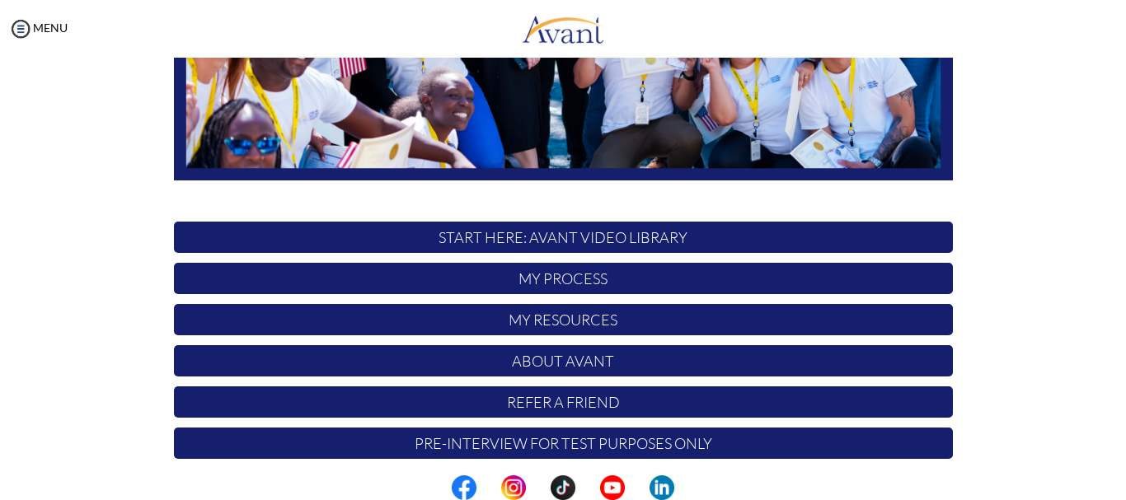
scroll to position [415, 0]
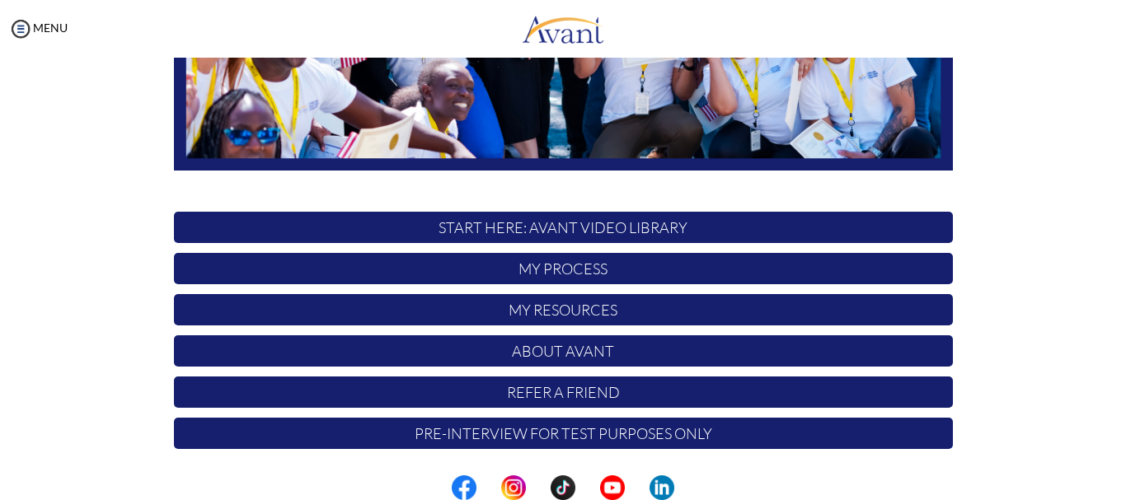
click at [674, 305] on p "My Resources" at bounding box center [563, 309] width 779 height 31
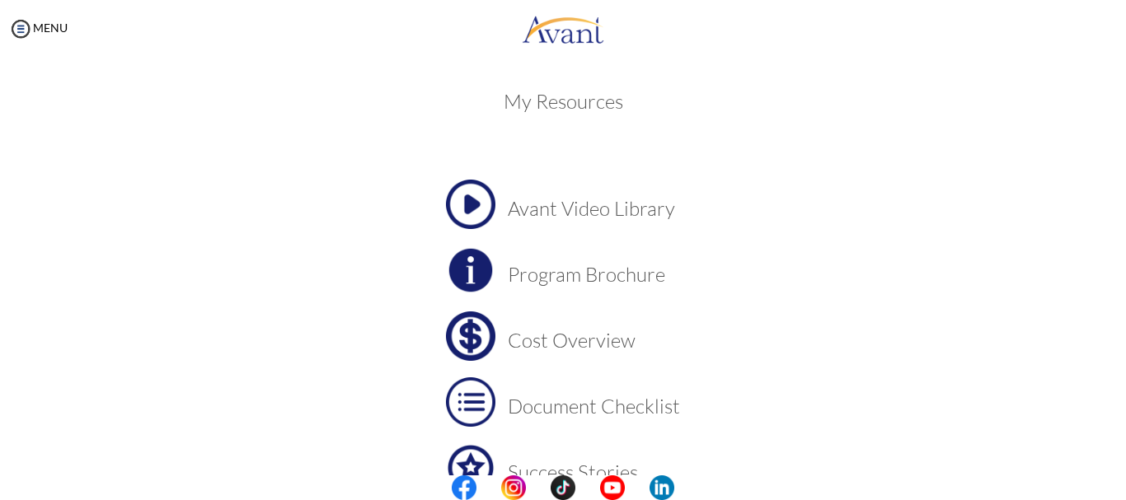
click at [609, 340] on h3 "Cost Overview" at bounding box center [594, 340] width 172 height 21
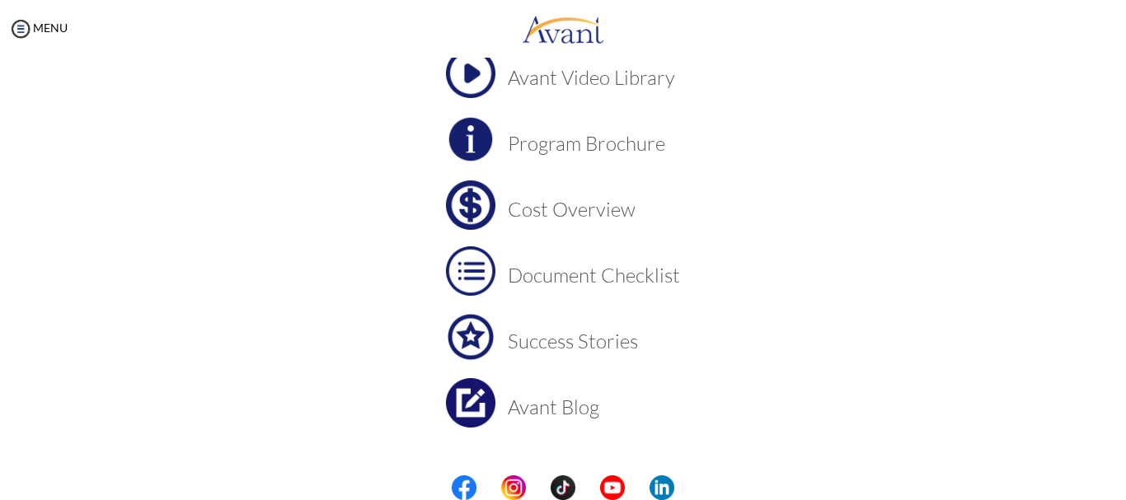
scroll to position [149, 0]
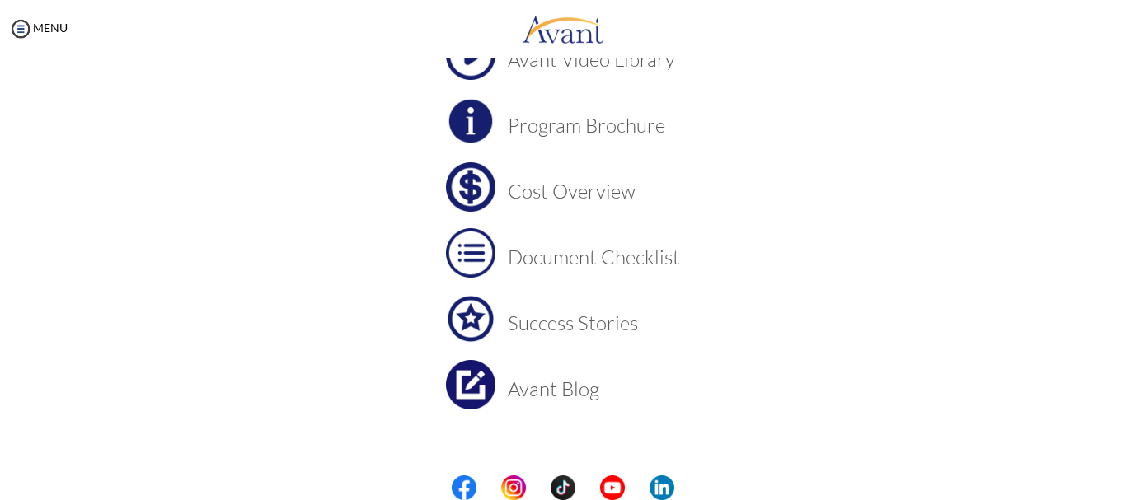
click at [597, 321] on h3 "Success Stories" at bounding box center [594, 322] width 172 height 21
